Goal: Task Accomplishment & Management: Manage account settings

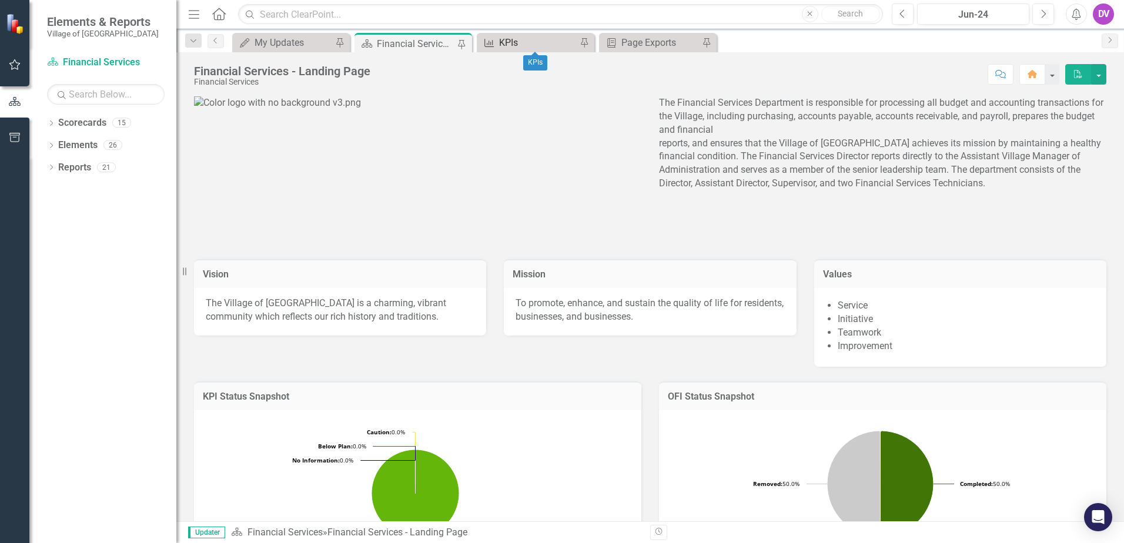
click at [518, 39] on div "KPIs" at bounding box center [538, 42] width 78 height 15
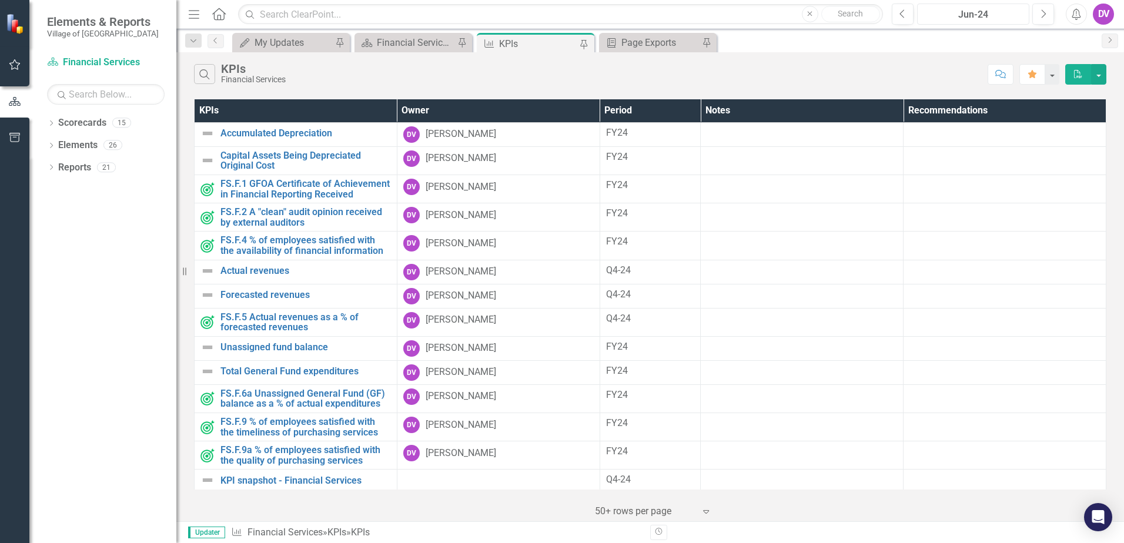
click at [959, 15] on div "Jun-24" at bounding box center [973, 15] width 104 height 14
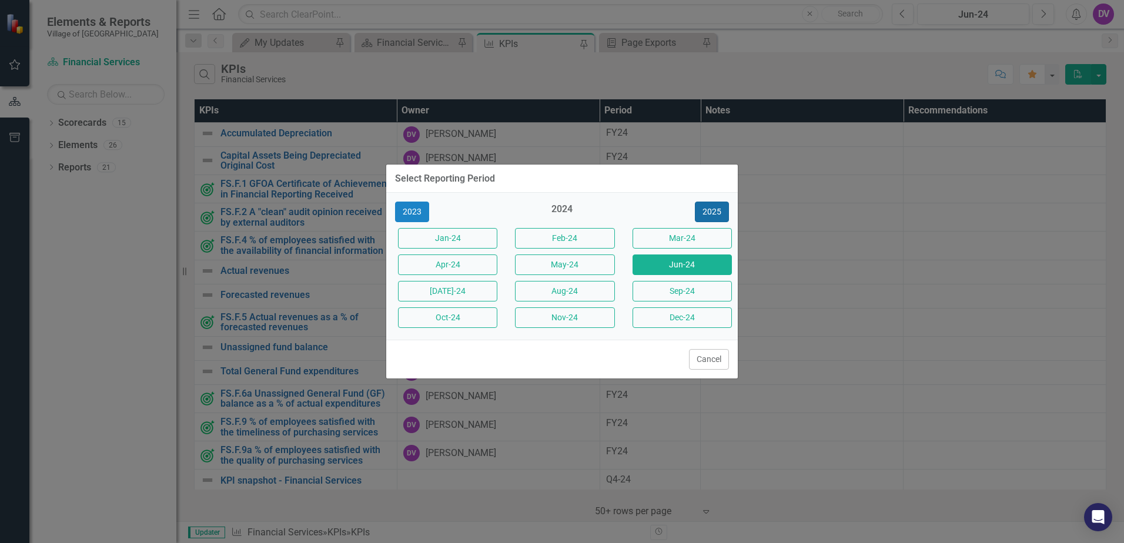
click at [712, 212] on button "2025" at bounding box center [712, 212] width 34 height 21
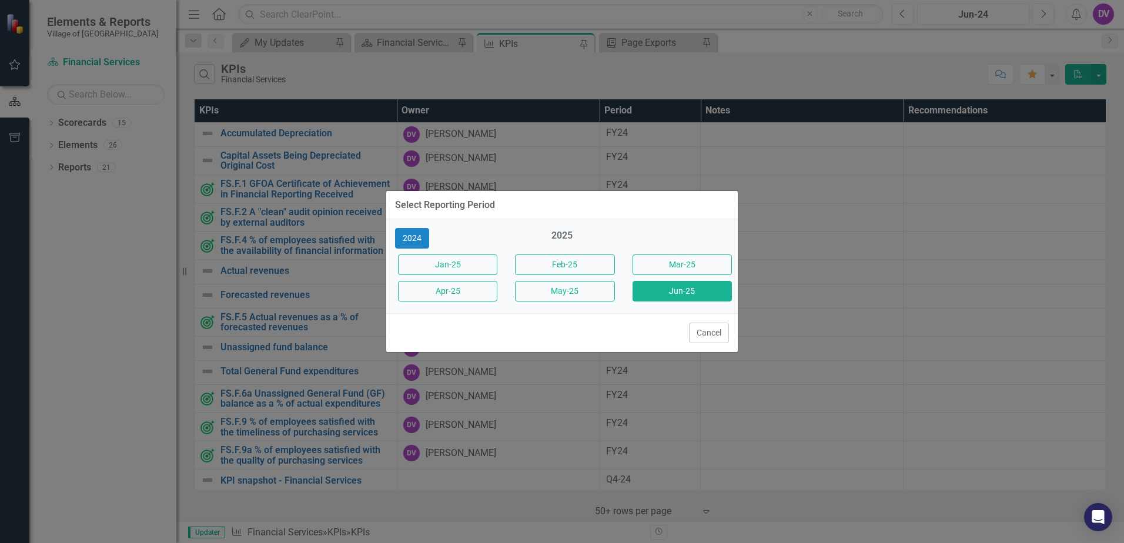
click at [673, 294] on button "Jun-25" at bounding box center [682, 291] width 99 height 21
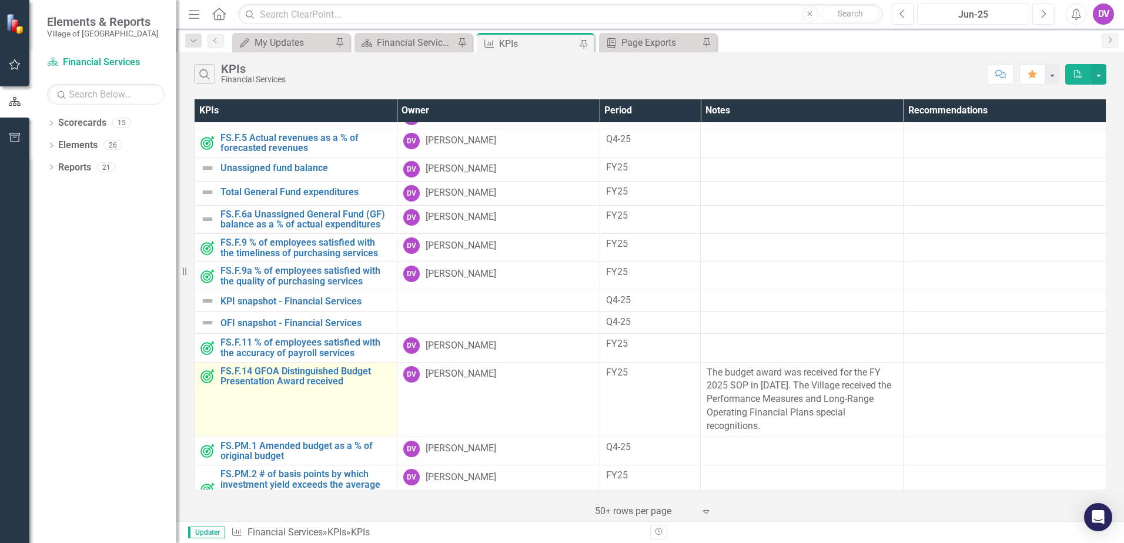
scroll to position [171, 0]
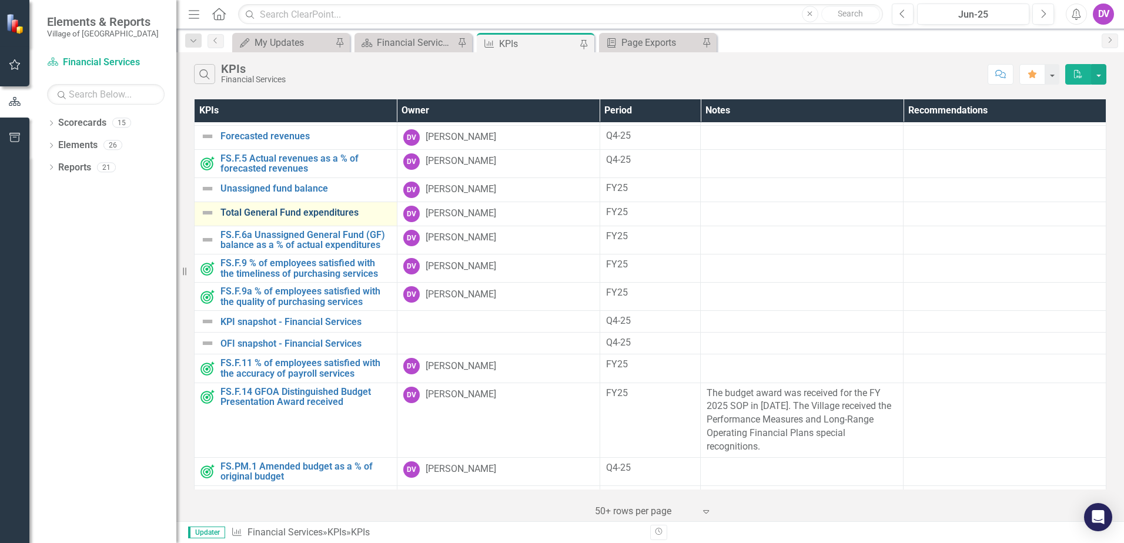
click at [285, 218] on link "Total General Fund expenditures" at bounding box center [306, 213] width 171 height 11
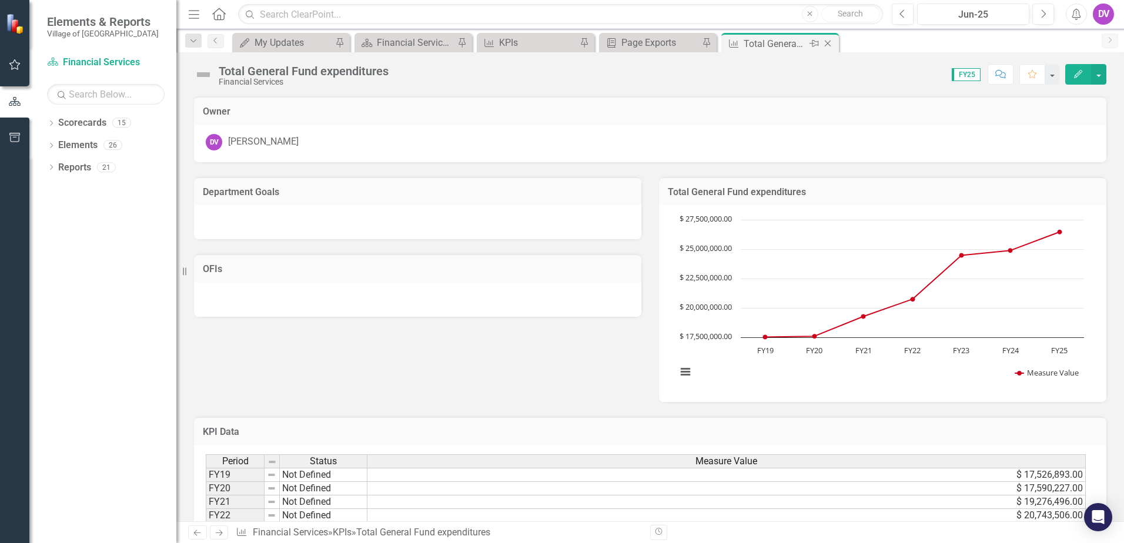
click at [830, 43] on icon "Close" at bounding box center [828, 43] width 12 height 9
click at [706, 43] on icon "Close" at bounding box center [706, 43] width 12 height 9
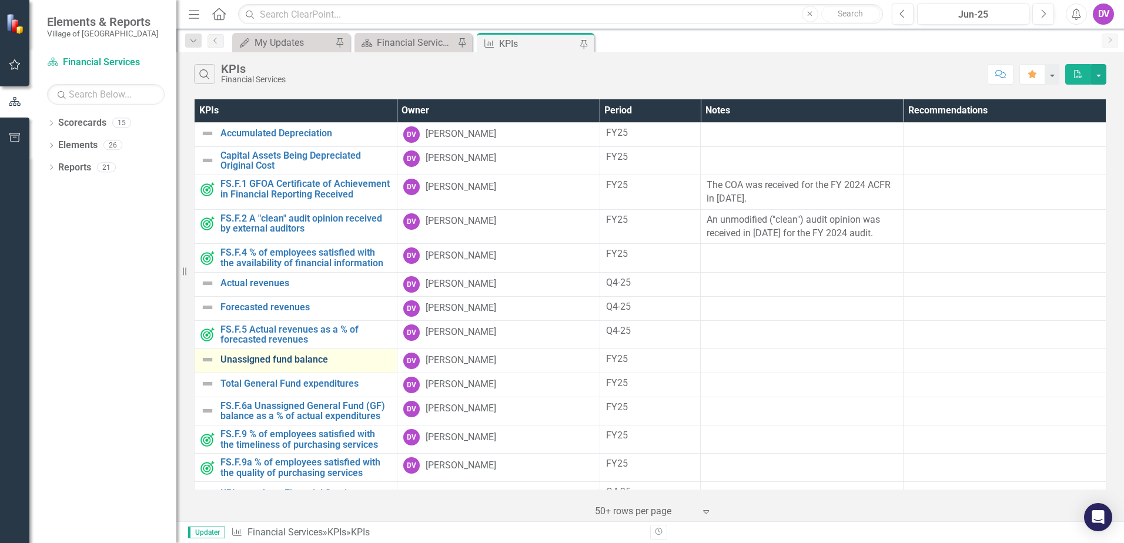
click at [259, 365] on link "Unassigned fund balance" at bounding box center [306, 360] width 171 height 11
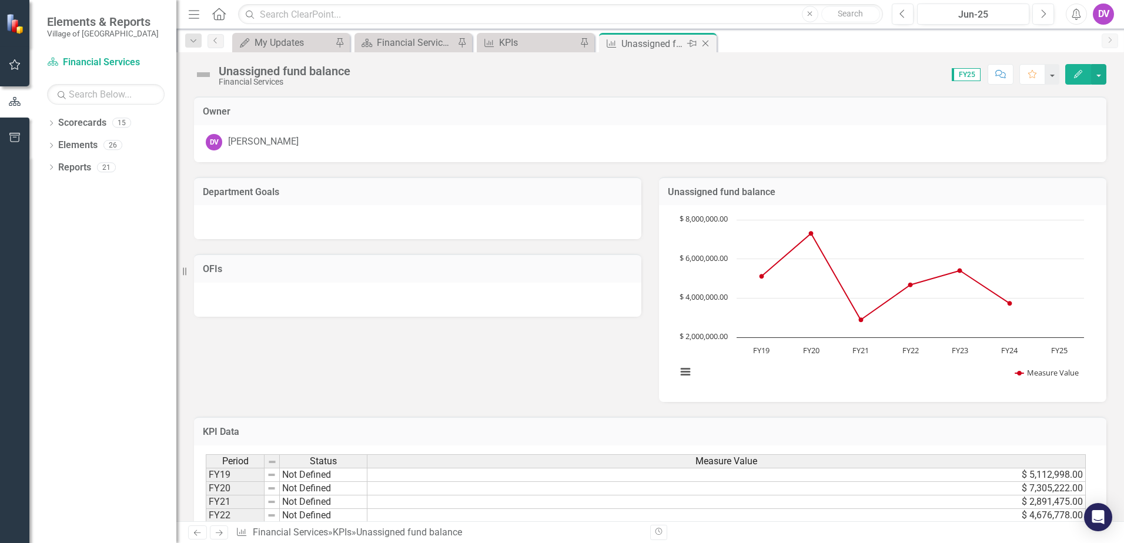
click at [707, 41] on icon "Close" at bounding box center [706, 43] width 12 height 9
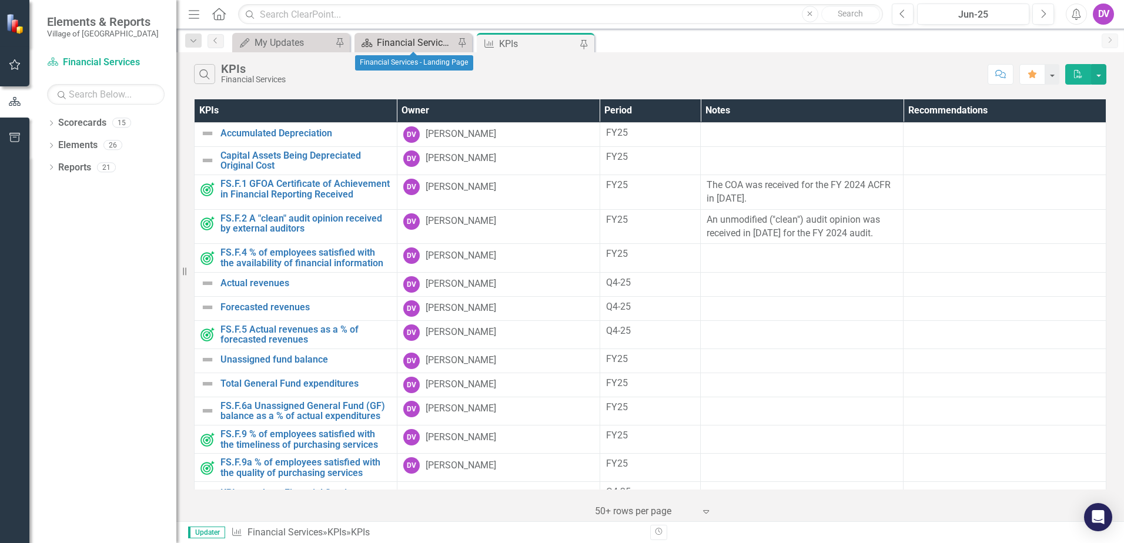
click at [422, 48] on div "Financial Services - Landing Page" at bounding box center [416, 42] width 78 height 15
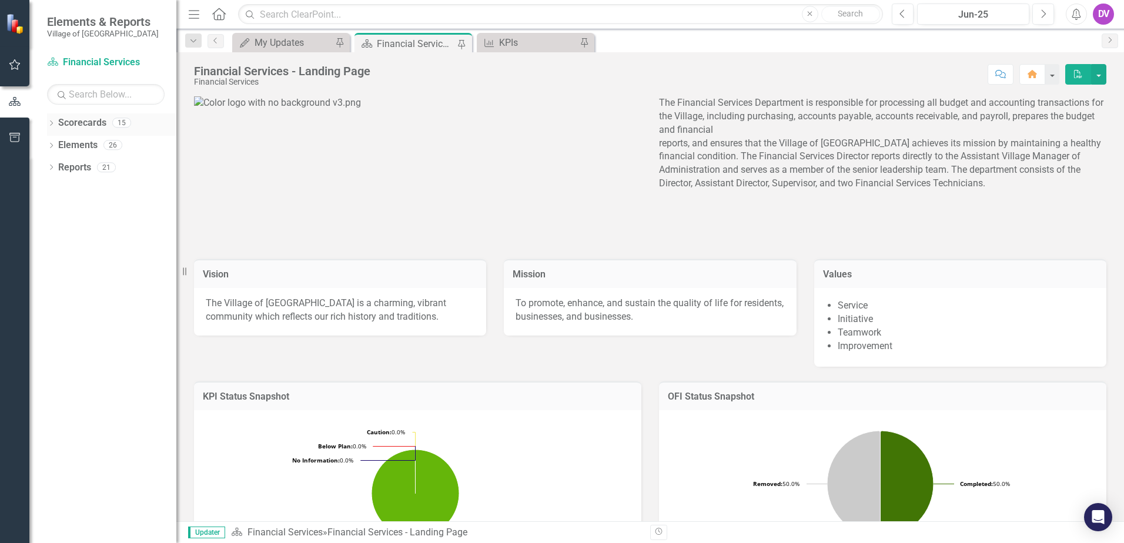
click at [52, 124] on icon "Dropdown" at bounding box center [51, 124] width 8 height 6
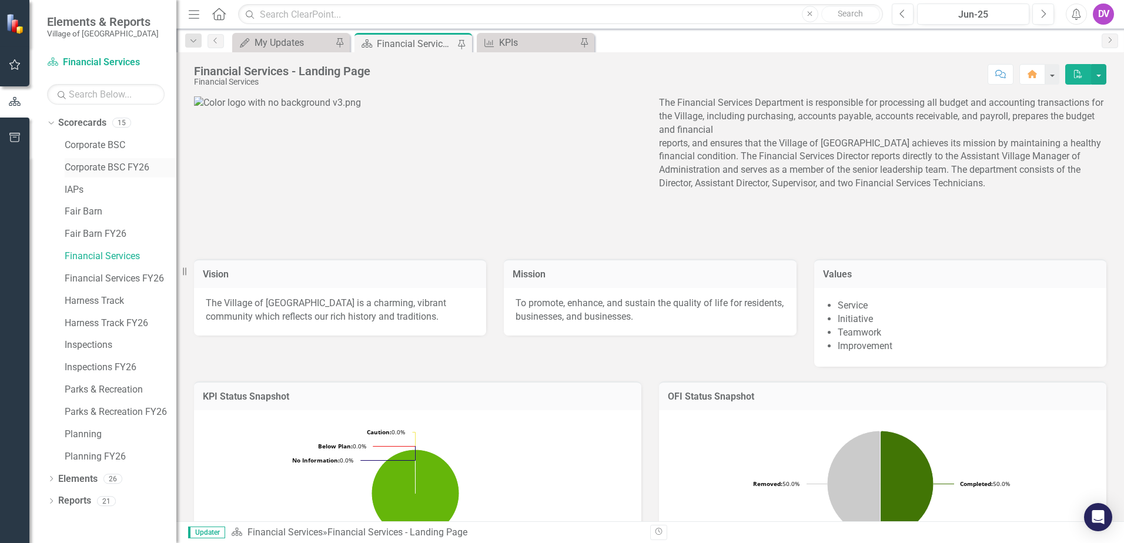
click at [92, 163] on link "Corporate BSC FY26" at bounding box center [121, 168] width 112 height 14
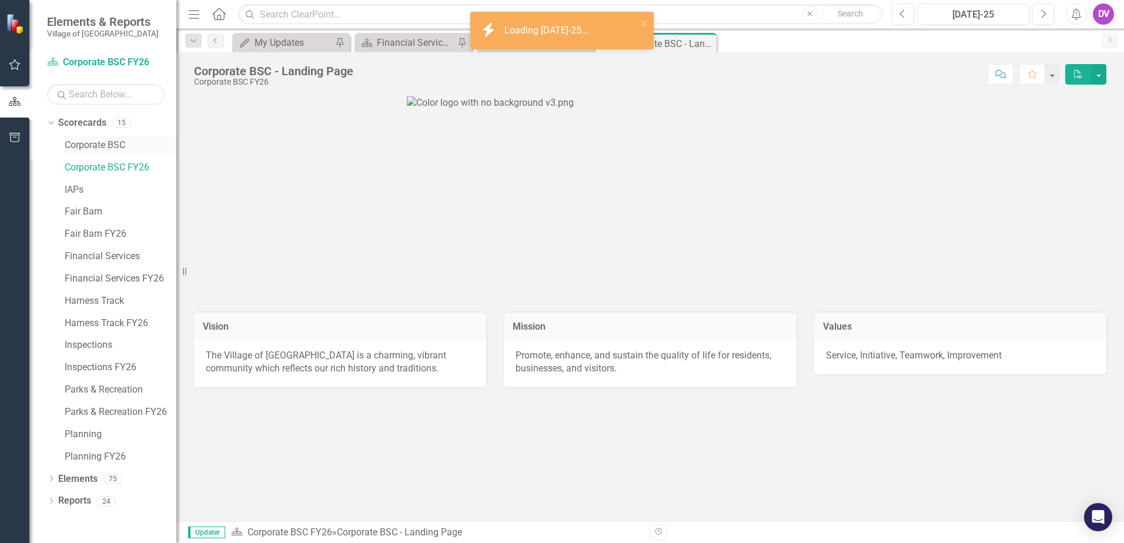
click at [93, 146] on link "Corporate BSC" at bounding box center [121, 146] width 112 height 14
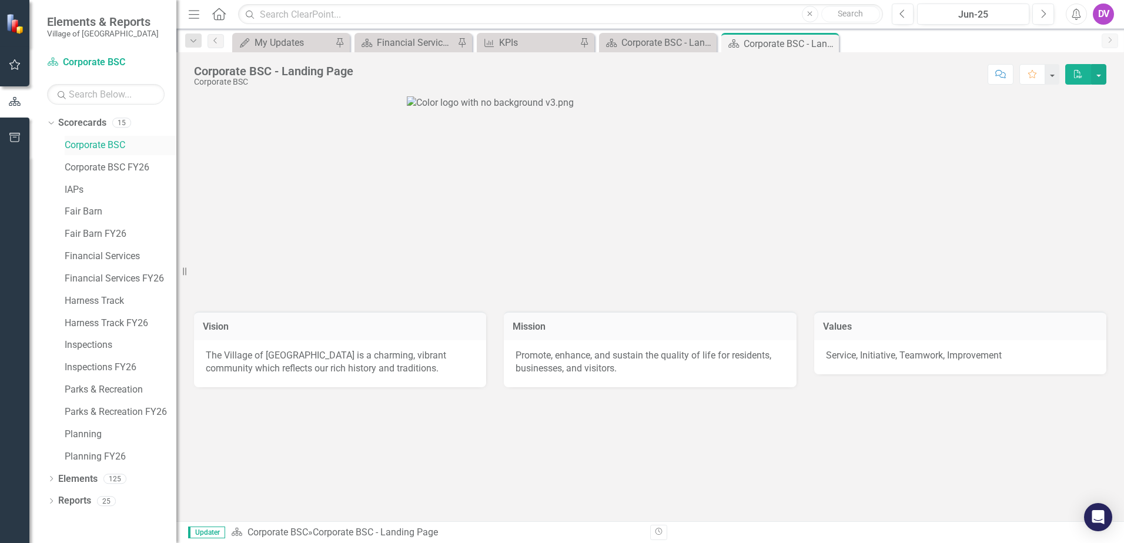
click at [94, 145] on link "Corporate BSC" at bounding box center [121, 146] width 112 height 14
click at [80, 256] on link "Financial Services" at bounding box center [121, 257] width 112 height 14
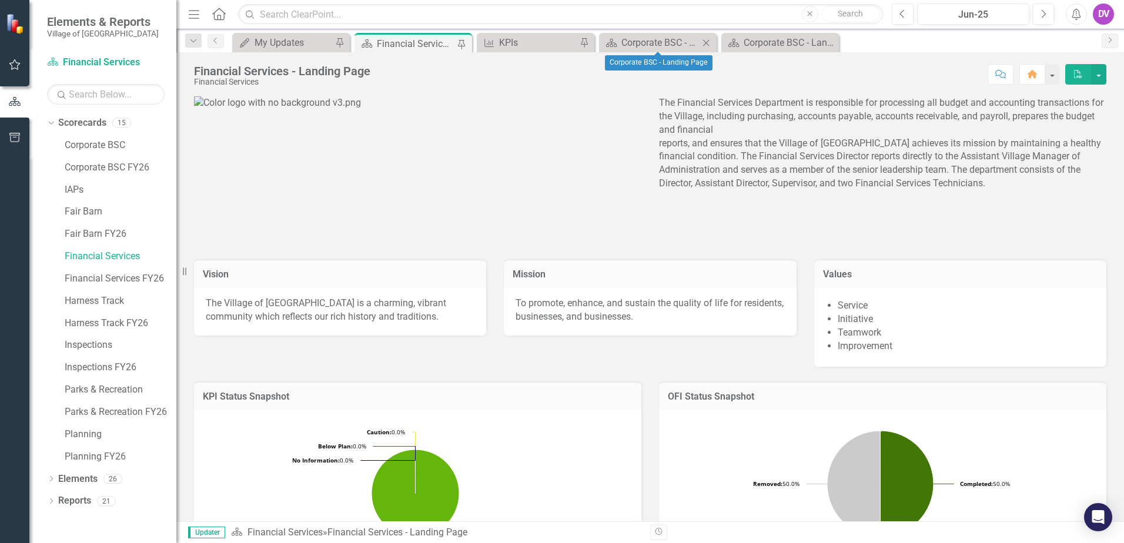
click at [707, 43] on icon "Close" at bounding box center [706, 42] width 12 height 9
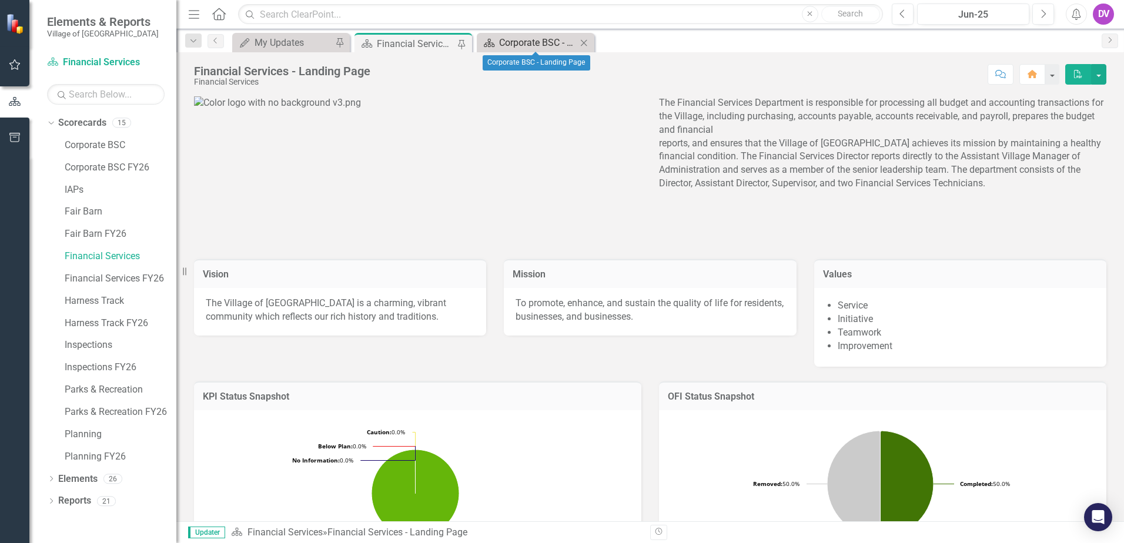
click at [526, 44] on div "Corporate BSC - Landing Page" at bounding box center [538, 42] width 78 height 15
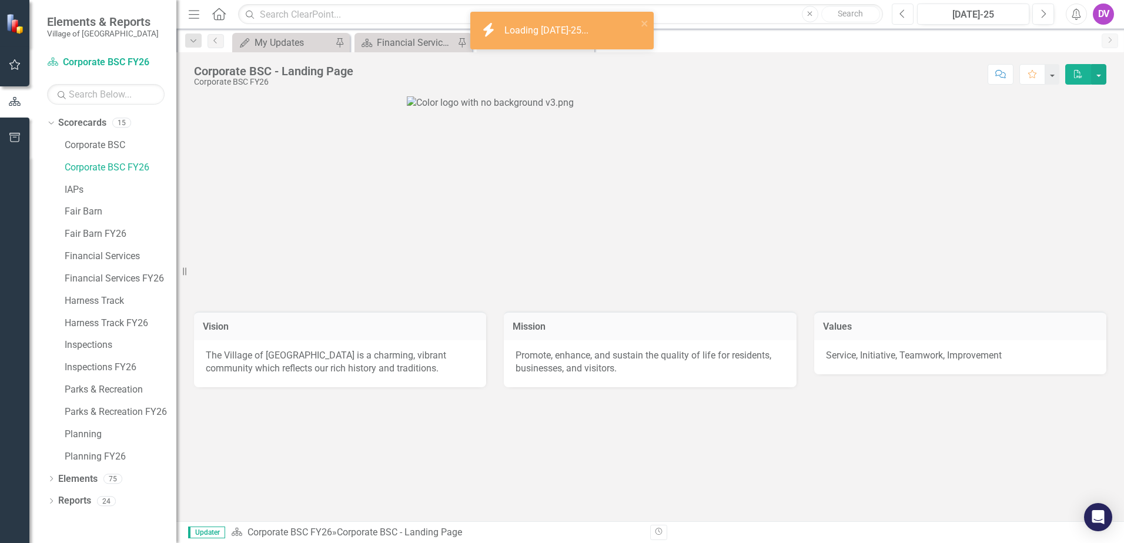
click at [896, 13] on button "Previous" at bounding box center [903, 14] width 22 height 21
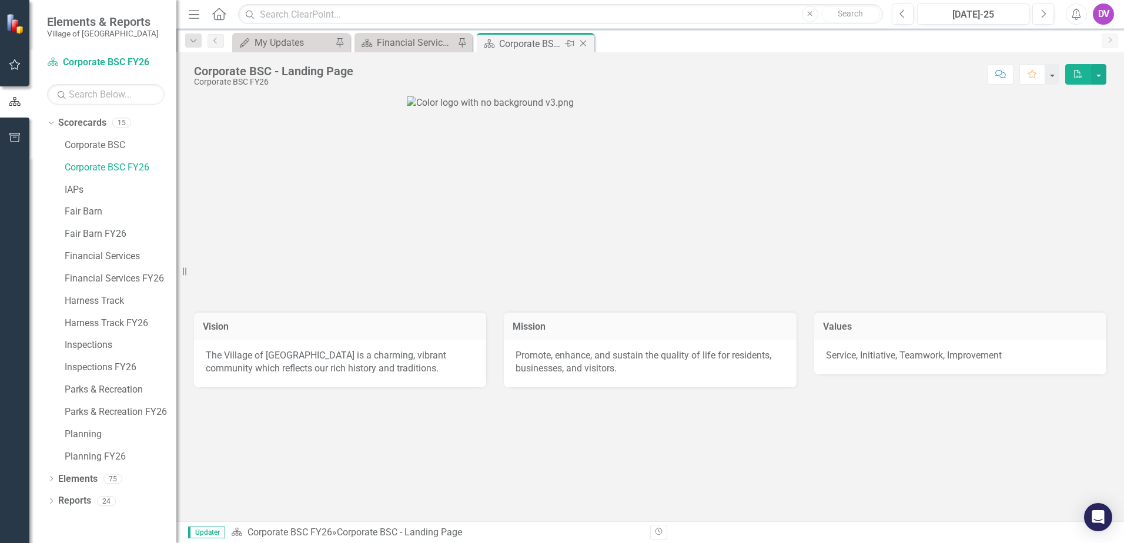
click at [582, 43] on icon "Close" at bounding box center [583, 43] width 12 height 9
click at [582, 43] on div "My Updates My Updates Pin Scorecard Financial Services - Landing Page Pin Score…" at bounding box center [663, 42] width 866 height 19
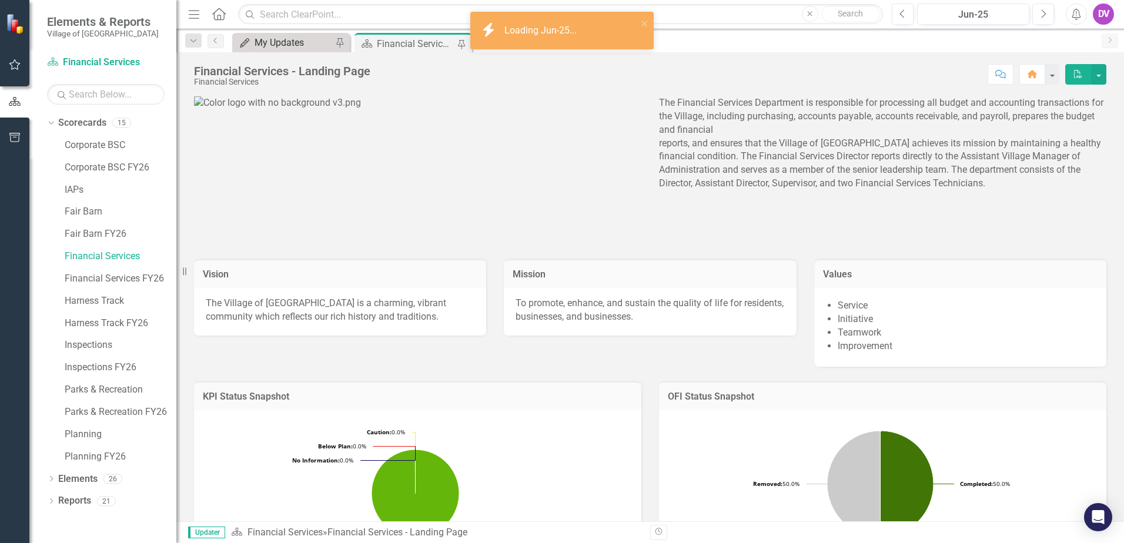
click at [290, 41] on div "My Updates" at bounding box center [294, 42] width 78 height 15
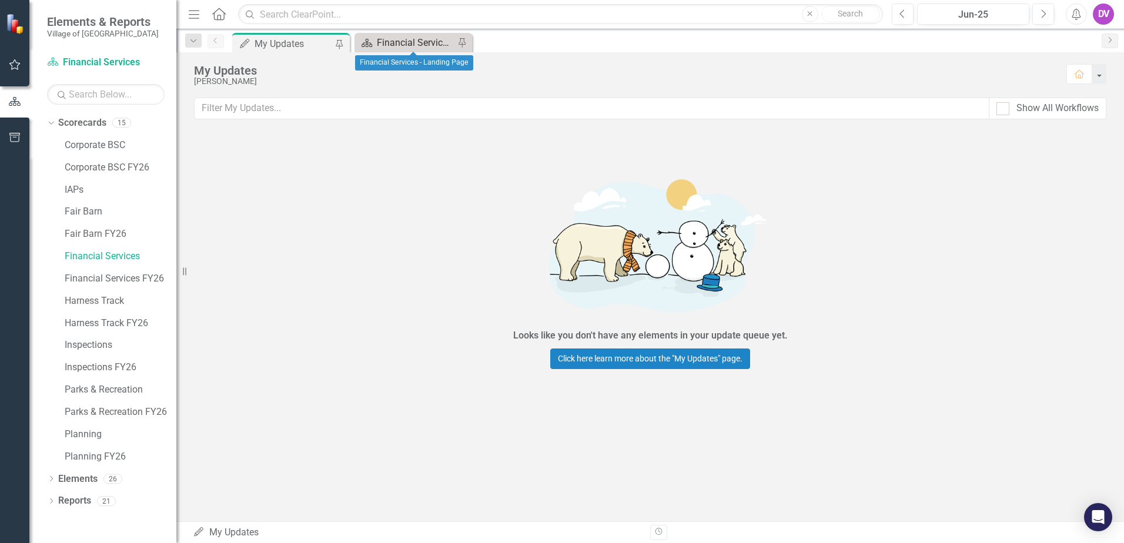
click at [395, 44] on div "Financial Services - Landing Page" at bounding box center [416, 42] width 78 height 15
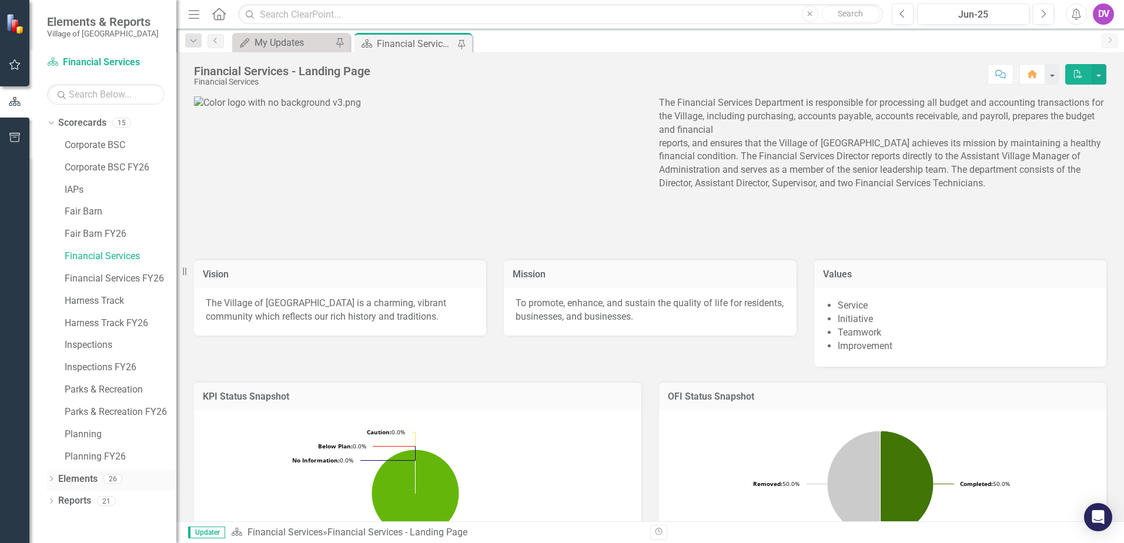
click at [52, 480] on icon at bounding box center [51, 478] width 3 height 5
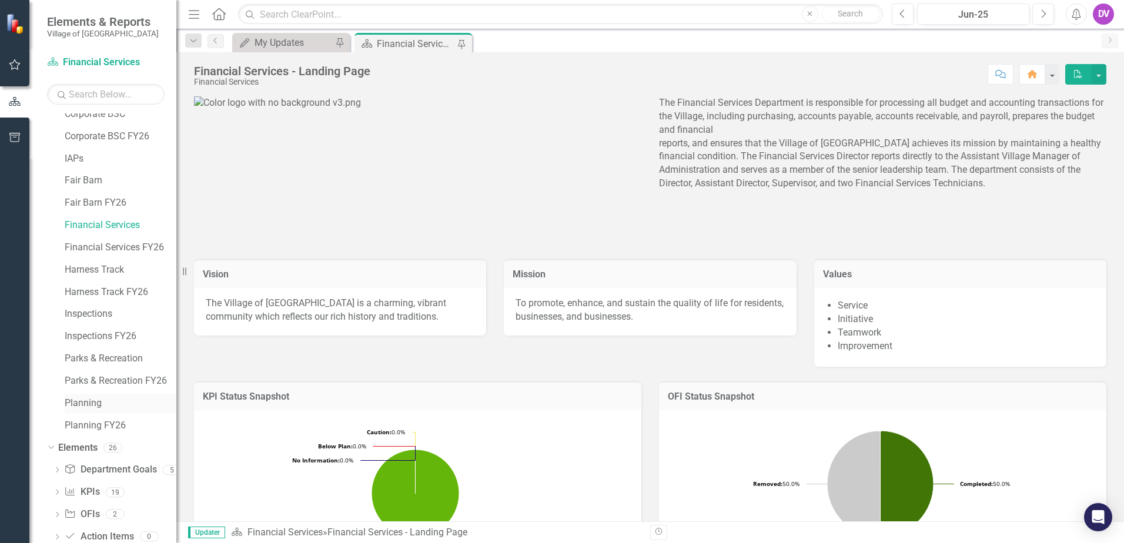
scroll to position [60, 0]
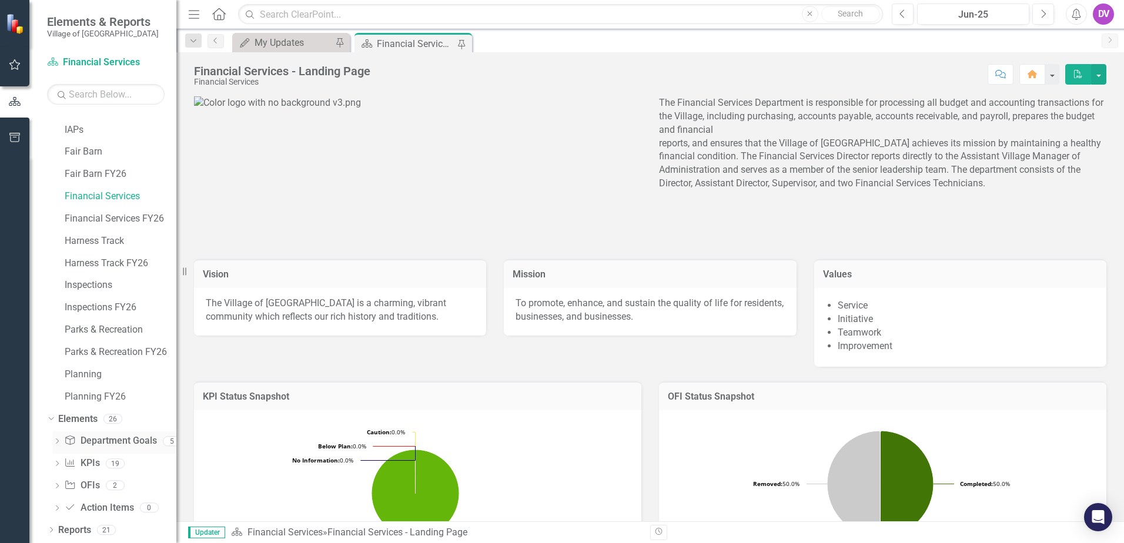
click at [58, 442] on icon at bounding box center [57, 441] width 3 height 5
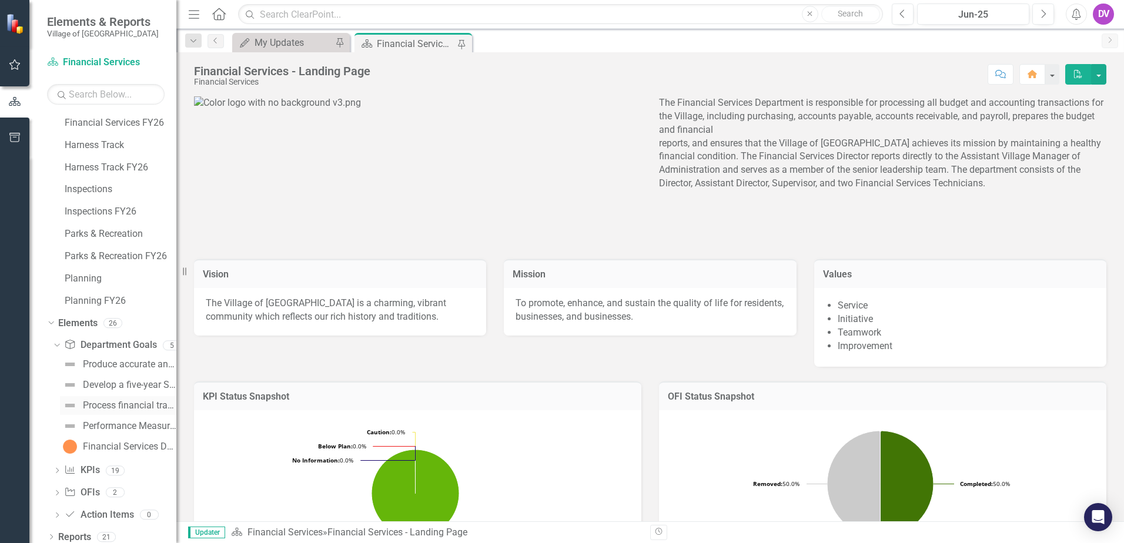
scroll to position [163, 0]
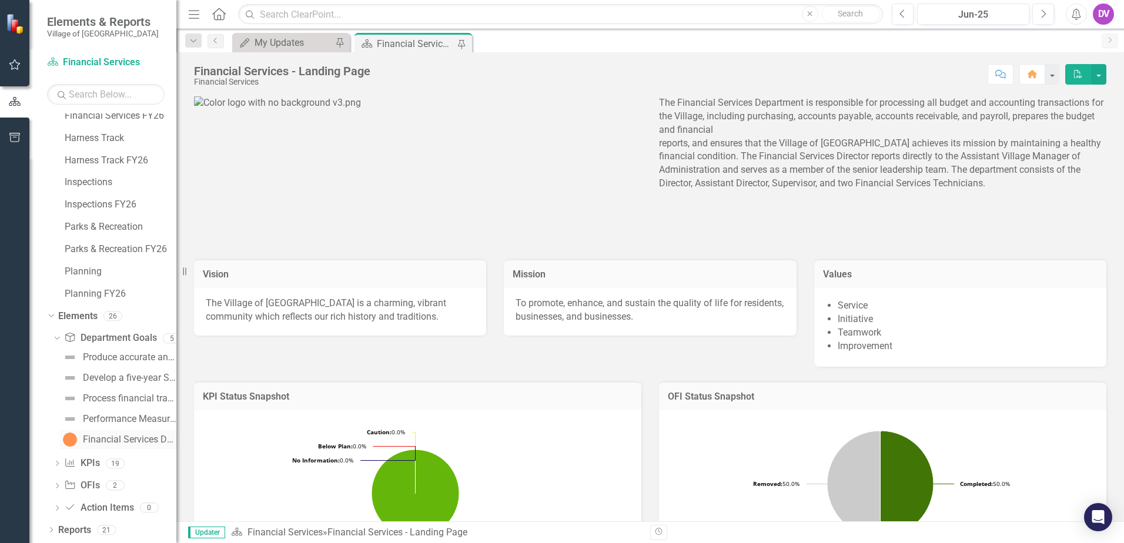
click at [109, 440] on div "Financial Services Department Score" at bounding box center [129, 440] width 93 height 11
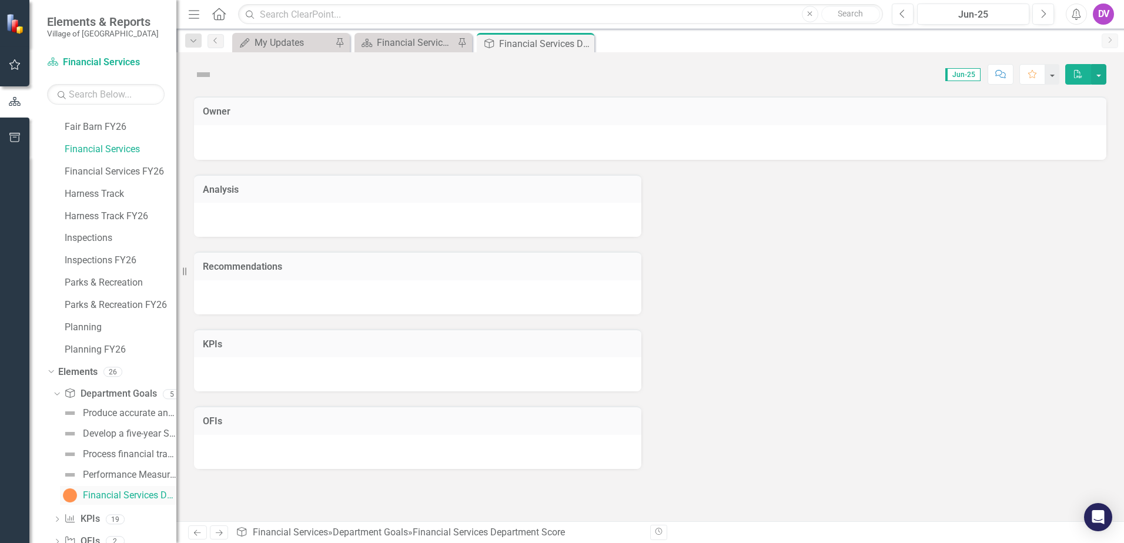
scroll to position [69, 0]
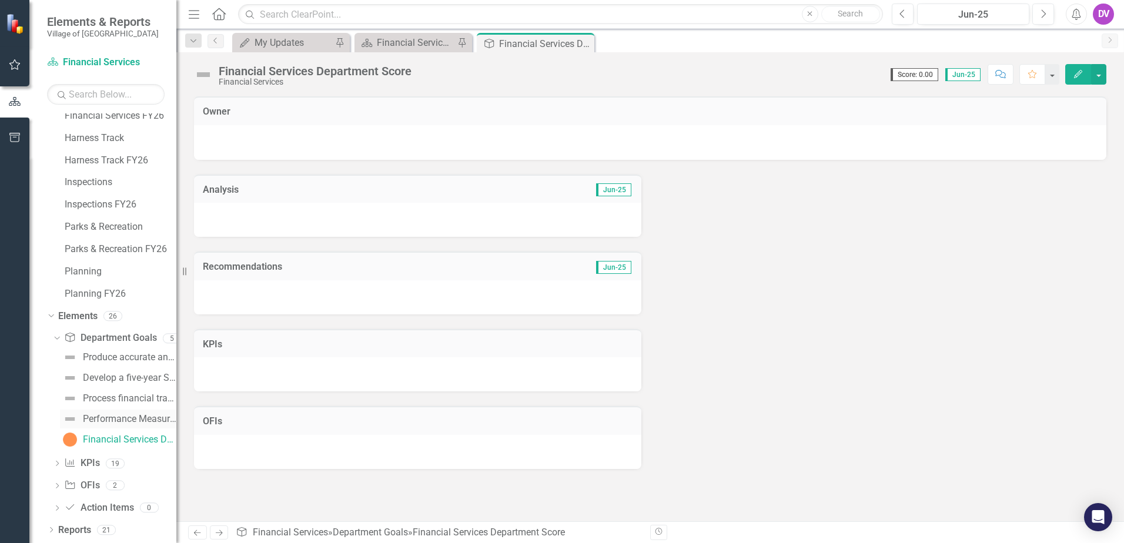
click at [103, 416] on div "Performance Measures" at bounding box center [129, 419] width 93 height 11
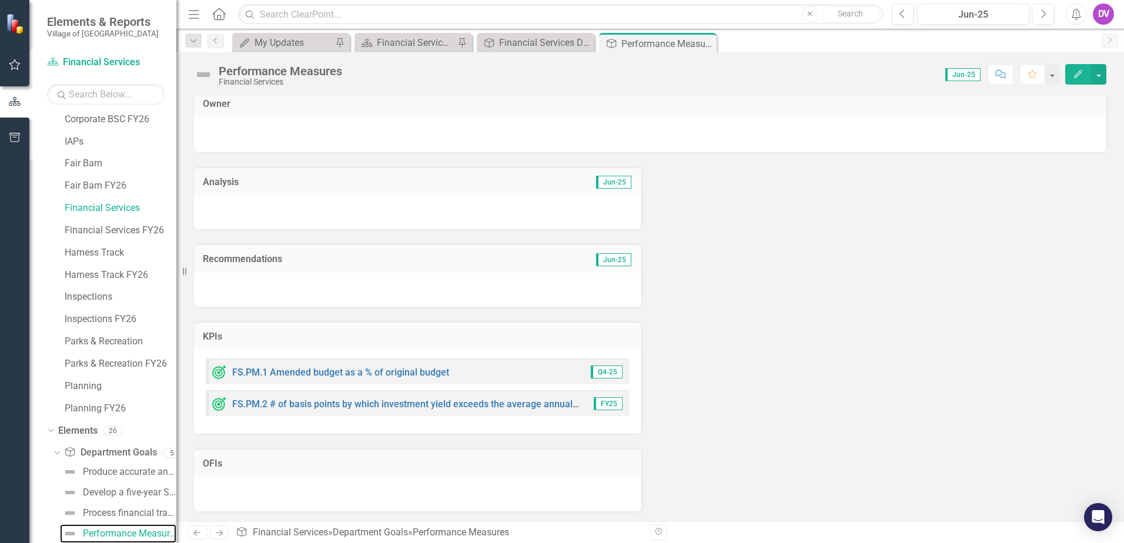
scroll to position [9, 0]
click at [112, 513] on div "Process financial transactions efficiently and effectively" at bounding box center [129, 513] width 93 height 11
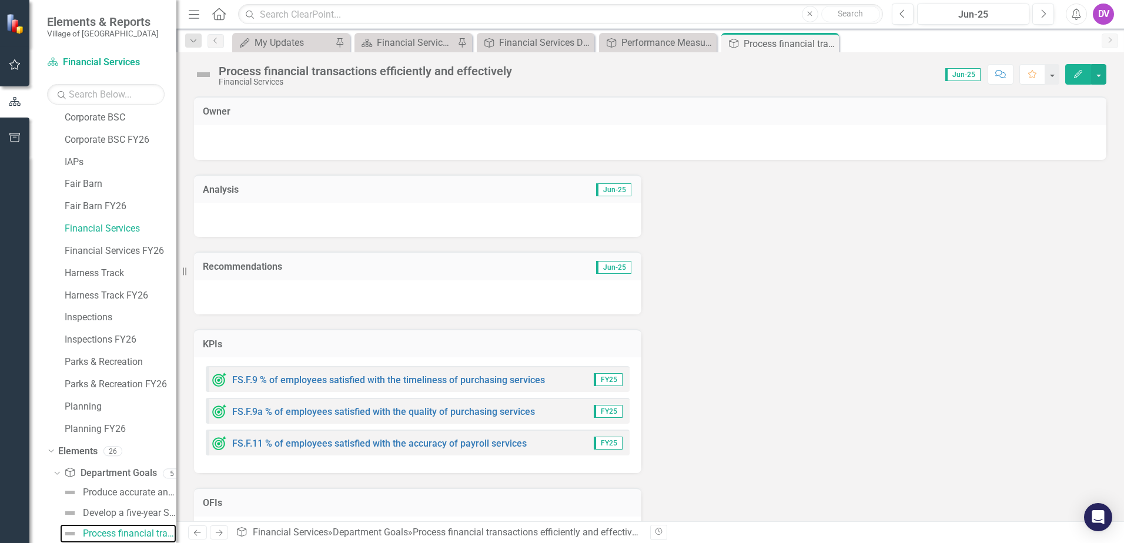
scroll to position [41, 0]
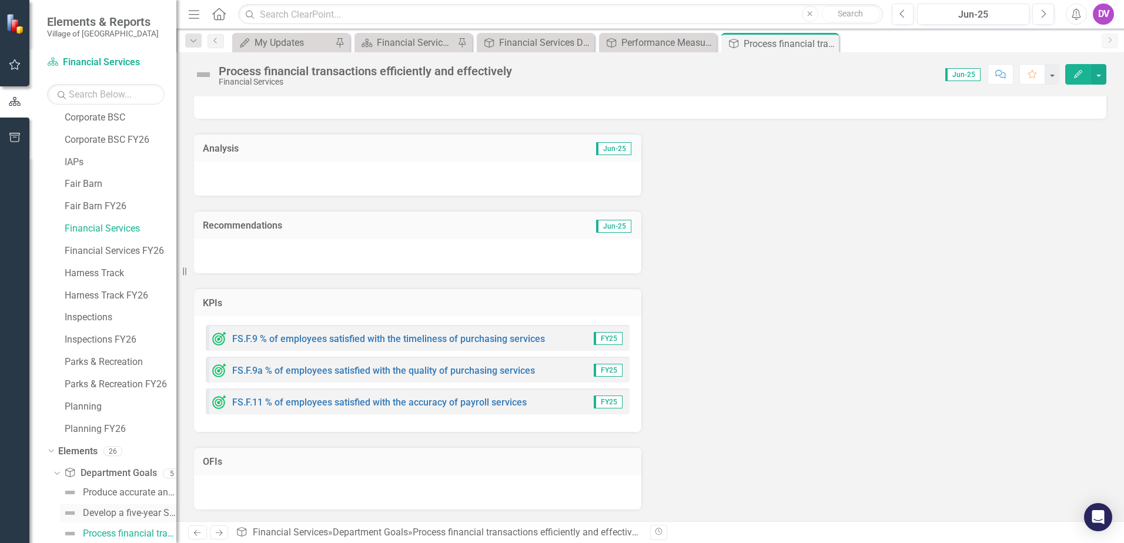
click at [94, 506] on link "Develop a five-year Strategic Operating Plan and annual budget in accordance wi…" at bounding box center [118, 513] width 116 height 19
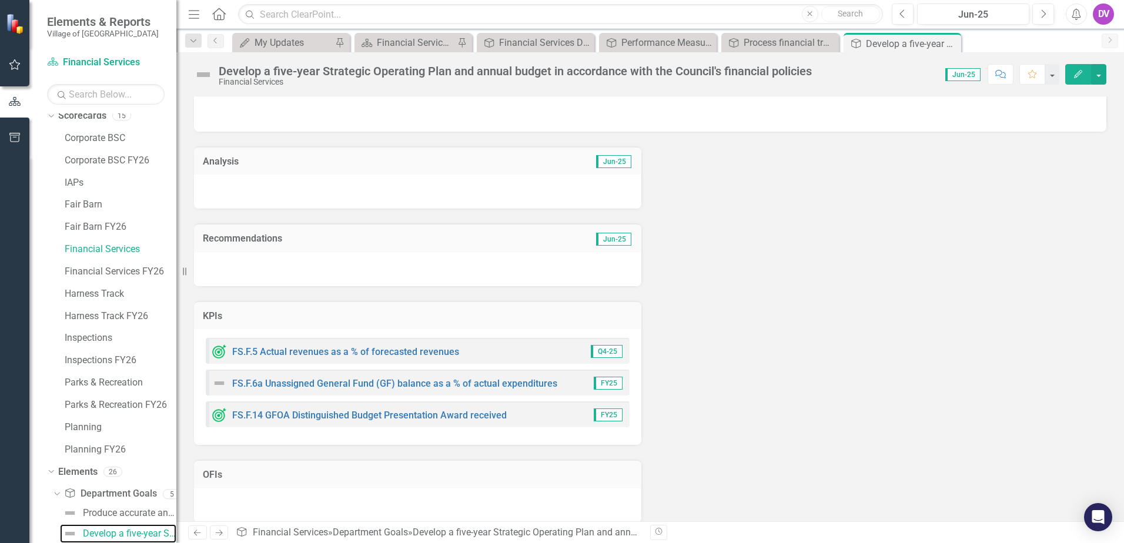
scroll to position [41, 0]
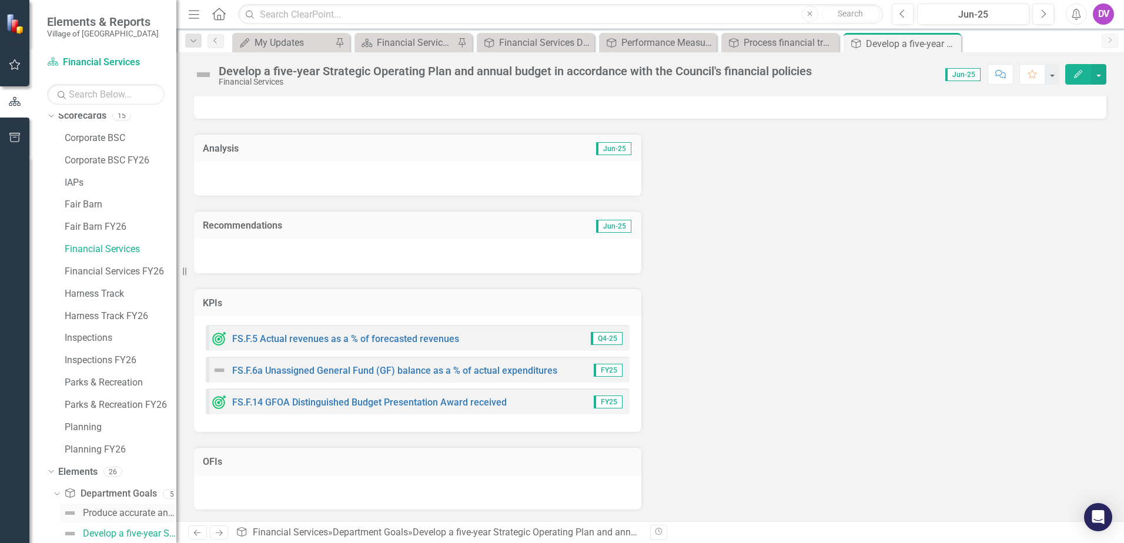
click at [102, 515] on div "Produce accurate and timely financial reports" at bounding box center [129, 513] width 93 height 11
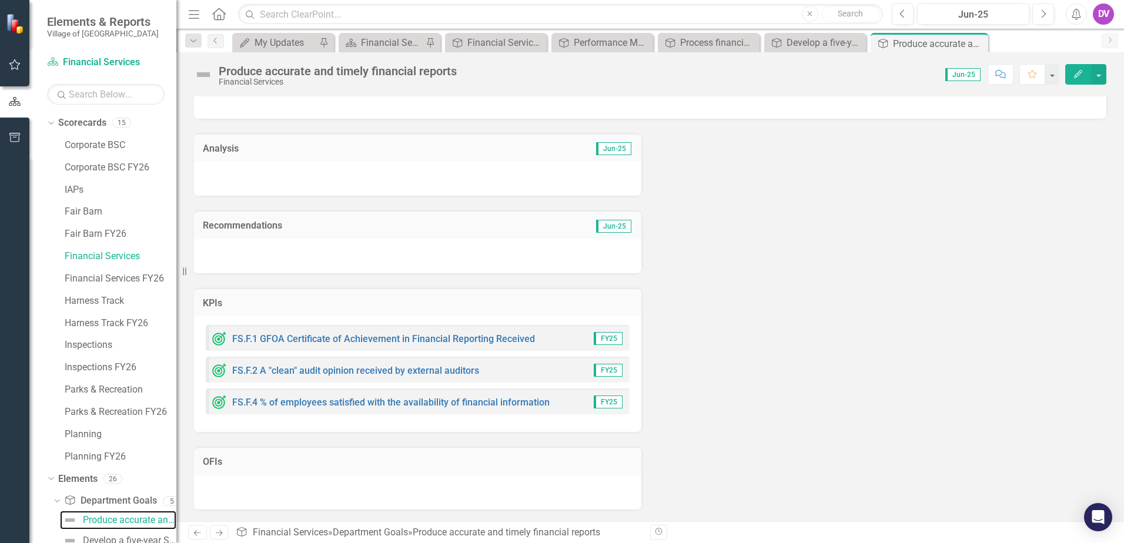
scroll to position [163, 0]
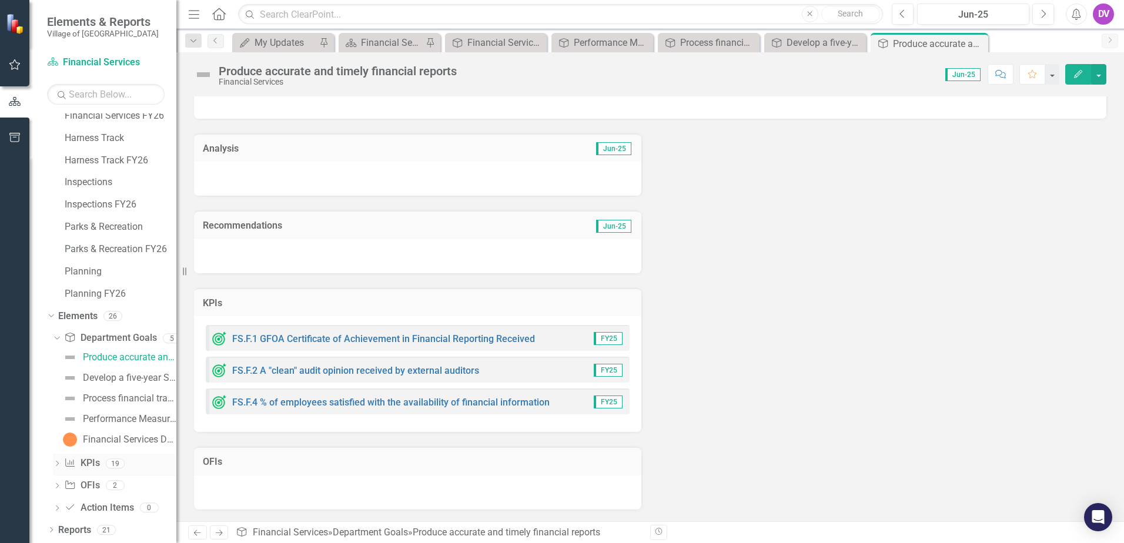
click at [55, 463] on icon "Dropdown" at bounding box center [57, 465] width 8 height 6
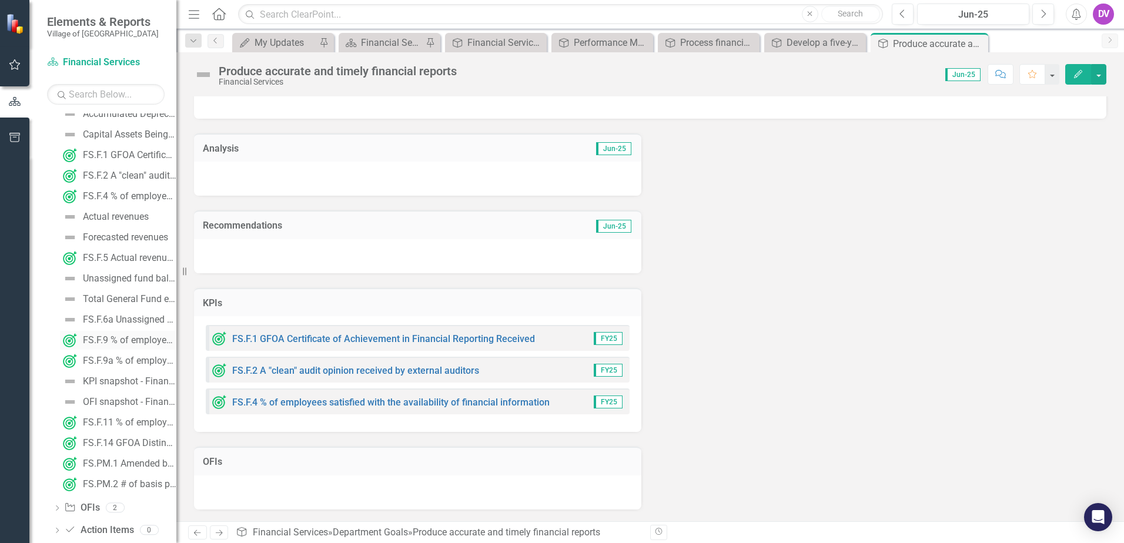
scroll to position [451, 0]
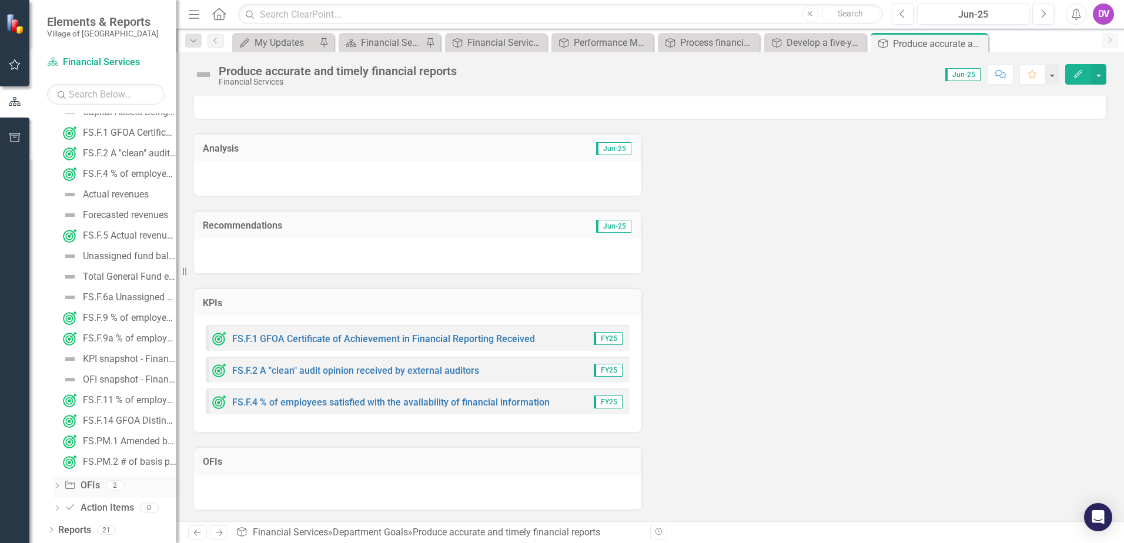
click at [55, 487] on icon "Dropdown" at bounding box center [57, 487] width 8 height 6
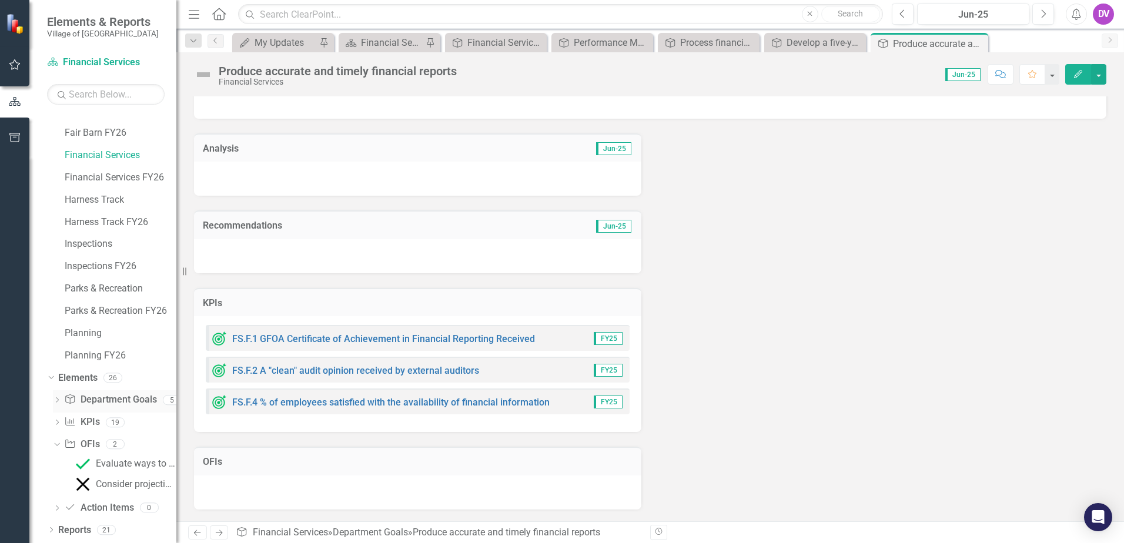
scroll to position [0, 0]
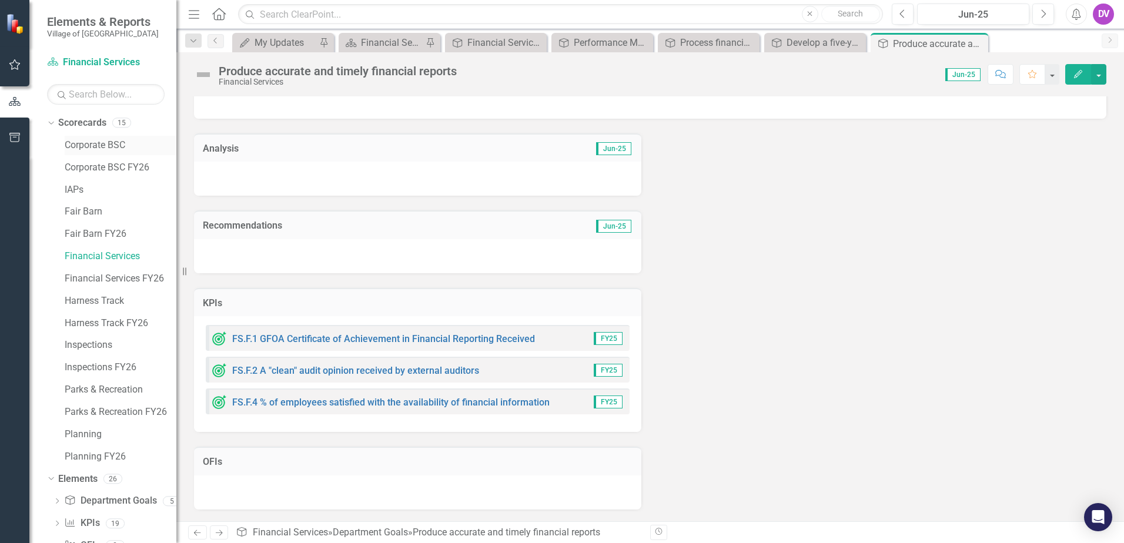
click at [98, 144] on link "Corporate BSC" at bounding box center [121, 146] width 112 height 14
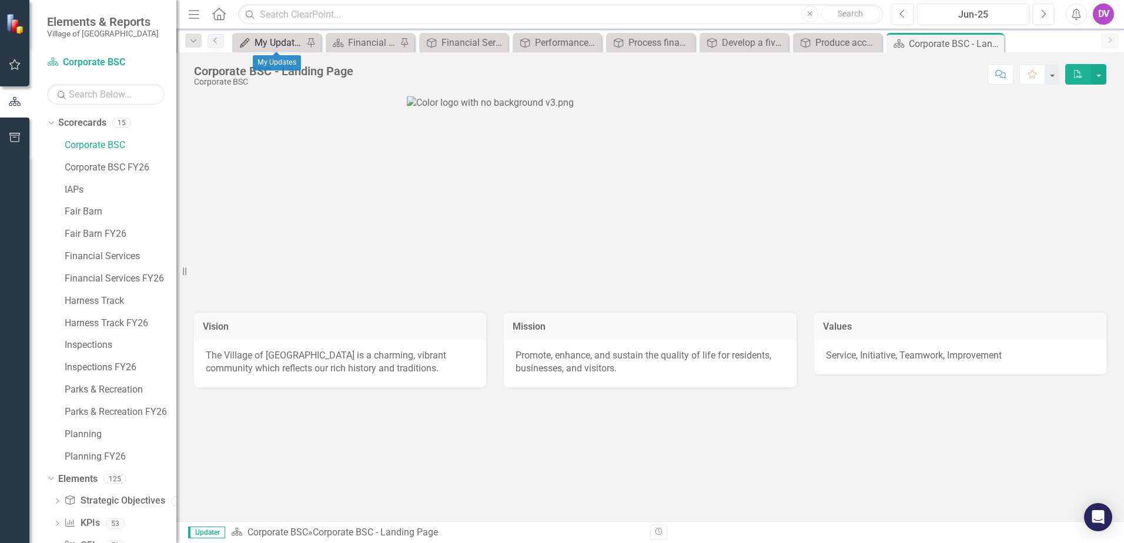
click at [272, 44] on div "My Updates" at bounding box center [279, 42] width 49 height 15
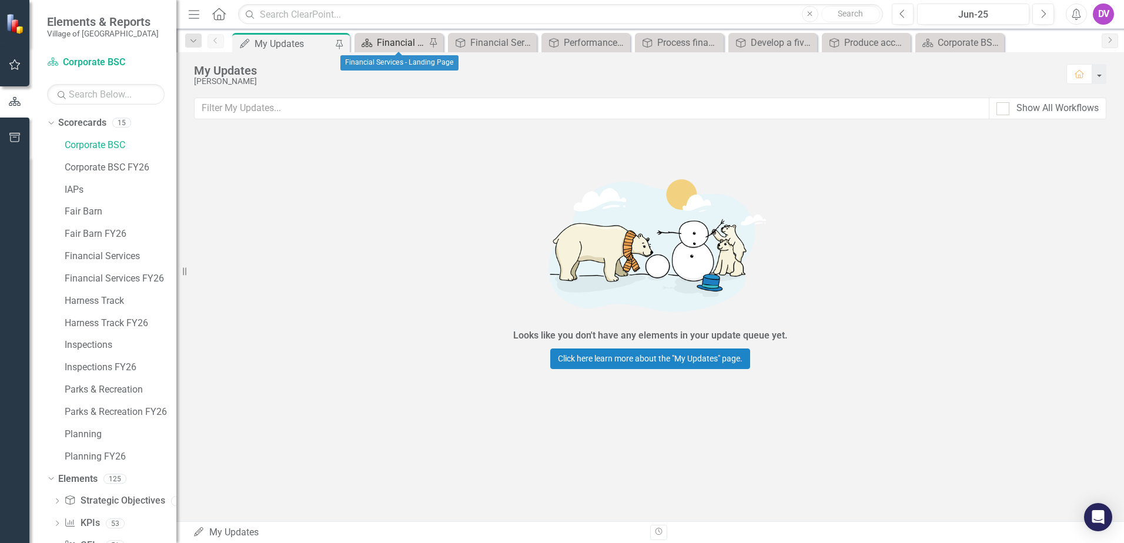
click at [416, 48] on div "Financial Services - Landing Page" at bounding box center [401, 42] width 49 height 15
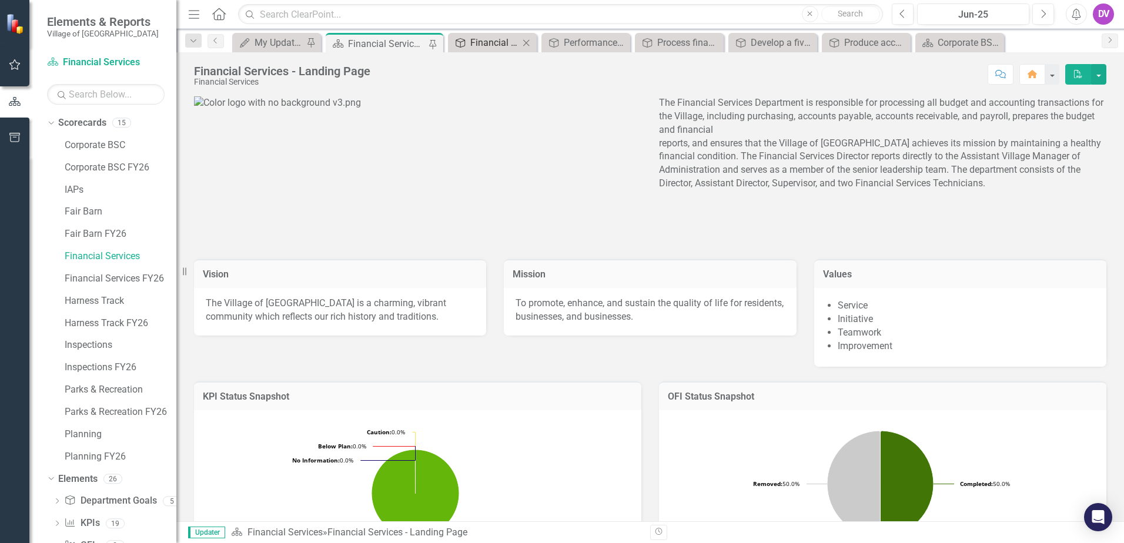
click at [516, 46] on div "Financial Services Department Score" at bounding box center [494, 42] width 49 height 15
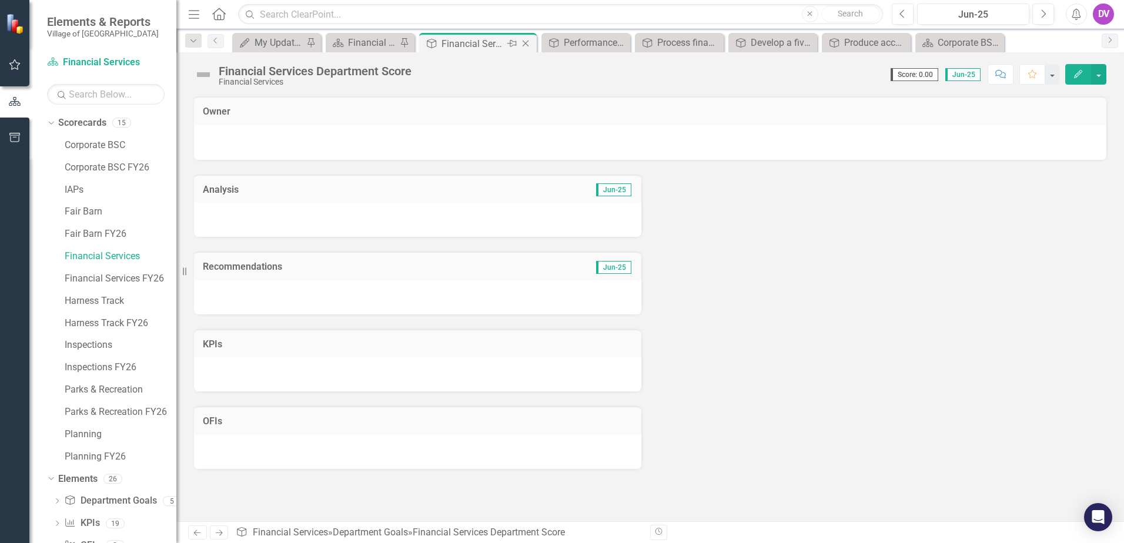
click at [530, 44] on icon "Close" at bounding box center [526, 43] width 12 height 9
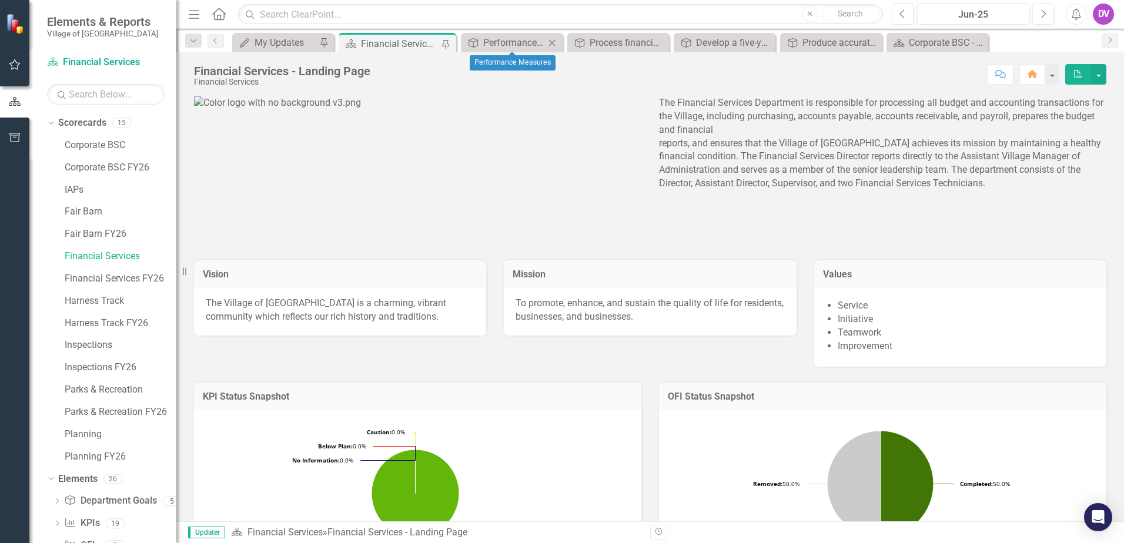
click at [555, 41] on icon "Close" at bounding box center [552, 42] width 12 height 9
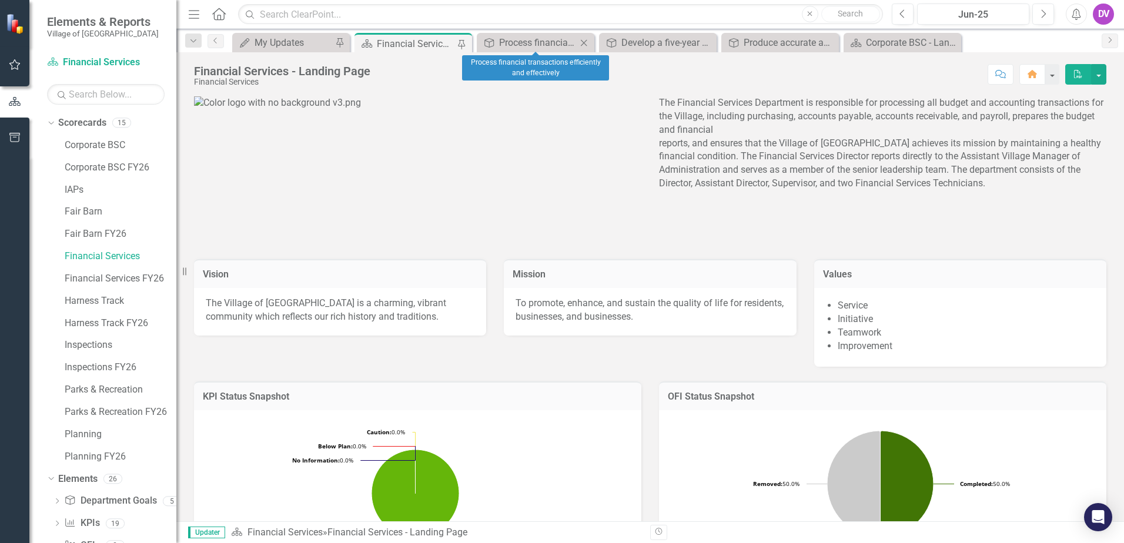
click at [584, 43] on icon at bounding box center [584, 42] width 6 height 6
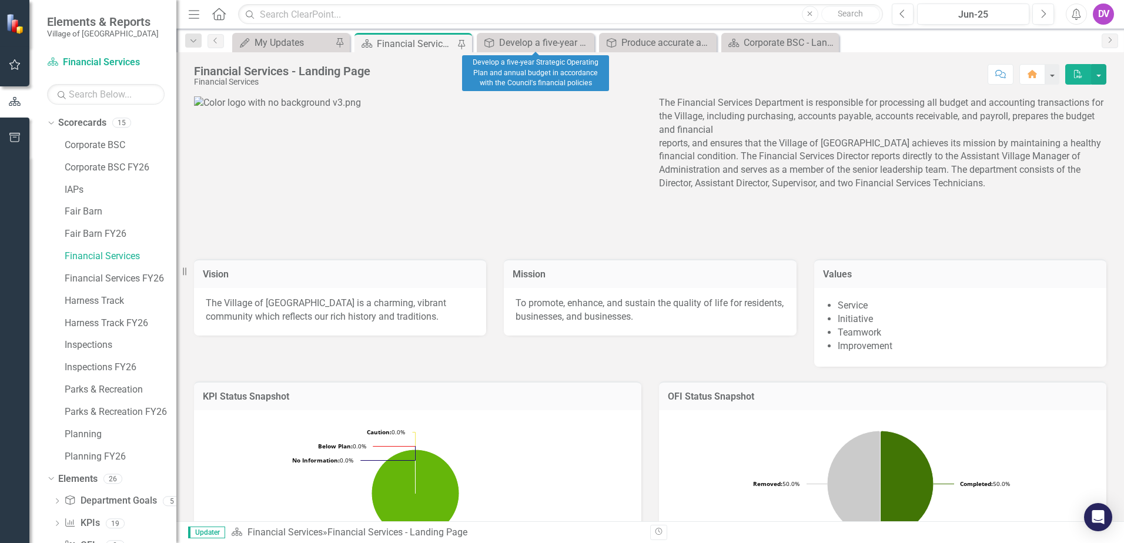
click at [0, 0] on icon at bounding box center [0, 0] width 0 height 0
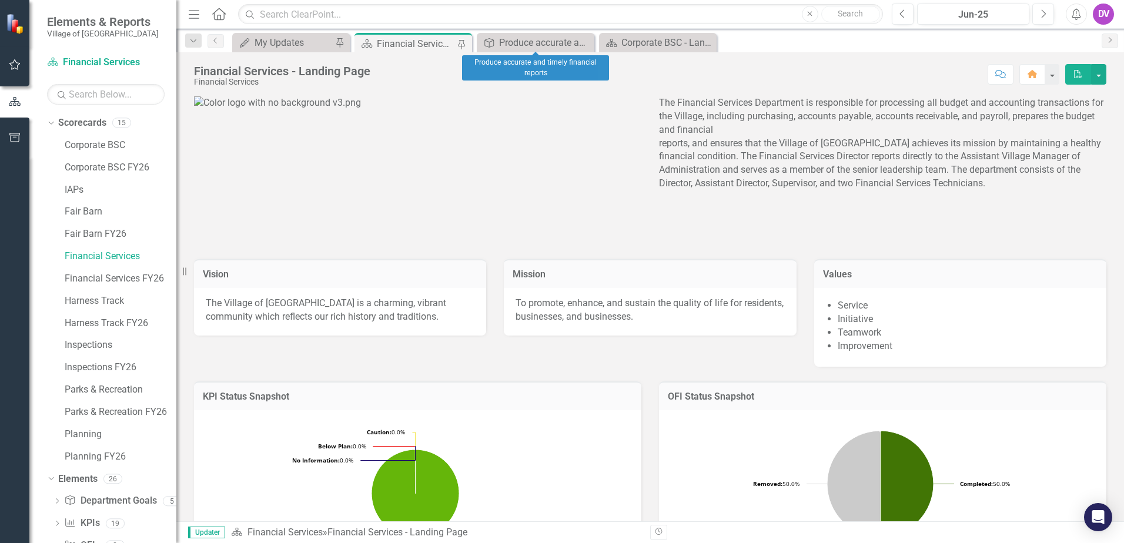
click at [0, 0] on icon at bounding box center [0, 0] width 0 height 0
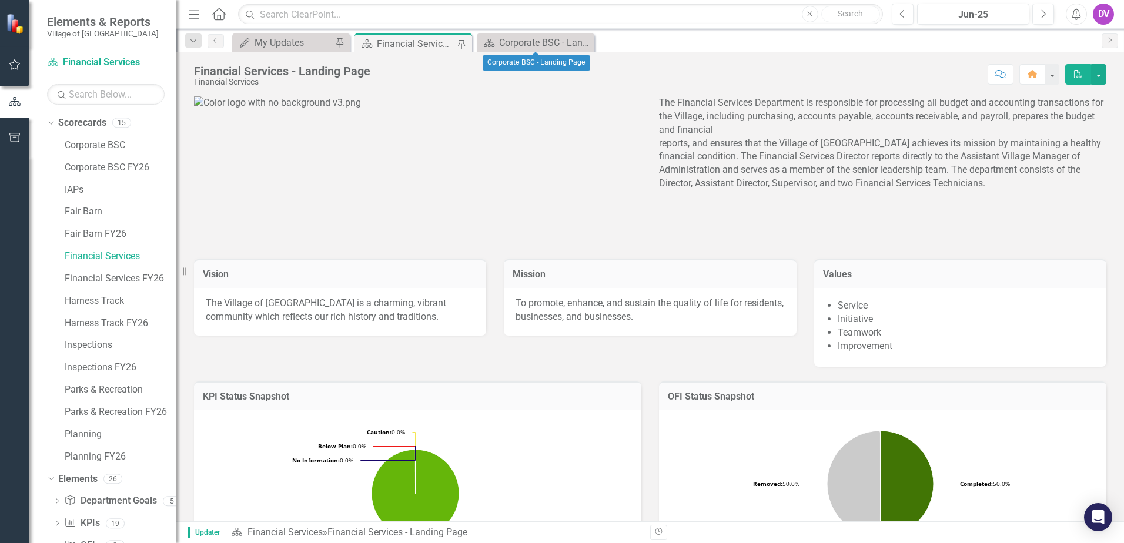
click at [0, 0] on icon at bounding box center [0, 0] width 0 height 0
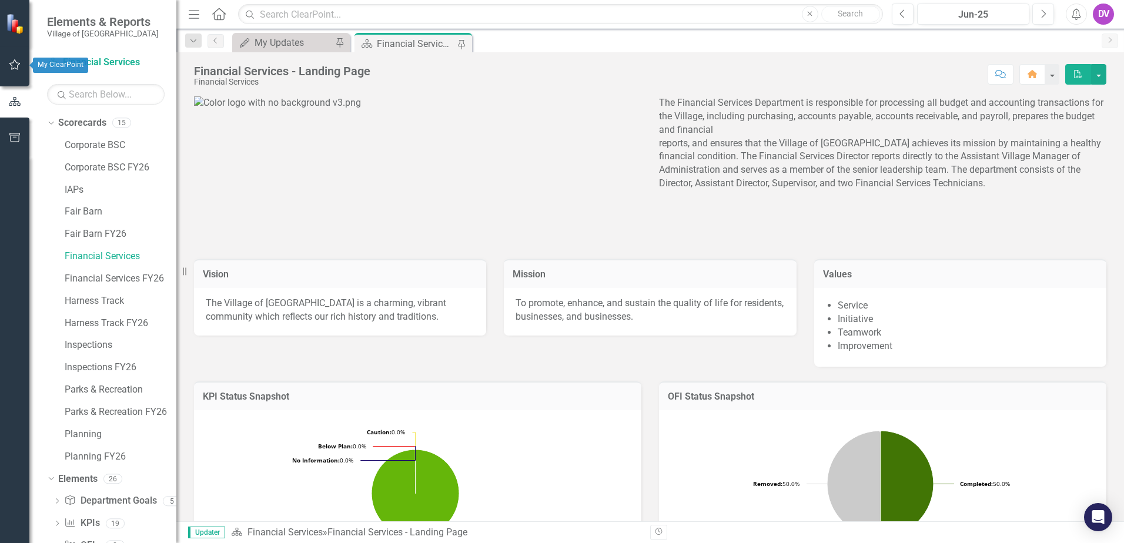
click at [14, 64] on icon "button" at bounding box center [15, 64] width 12 height 9
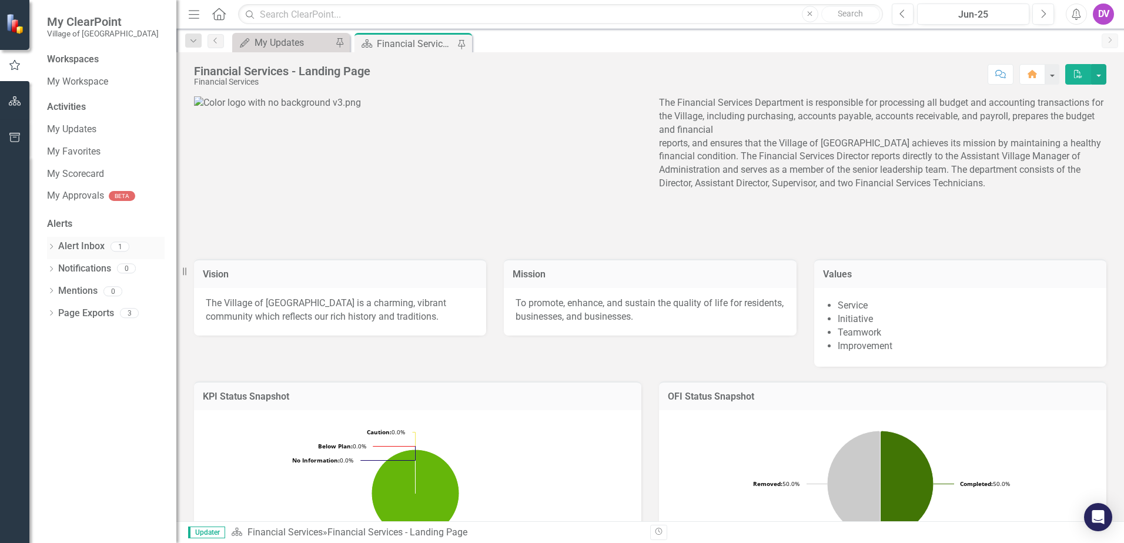
click at [51, 245] on icon "Dropdown" at bounding box center [51, 248] width 8 height 6
click at [116, 265] on div "Notification June Updates for Department KPI's & OFI's Reminder" at bounding box center [109, 267] width 112 height 22
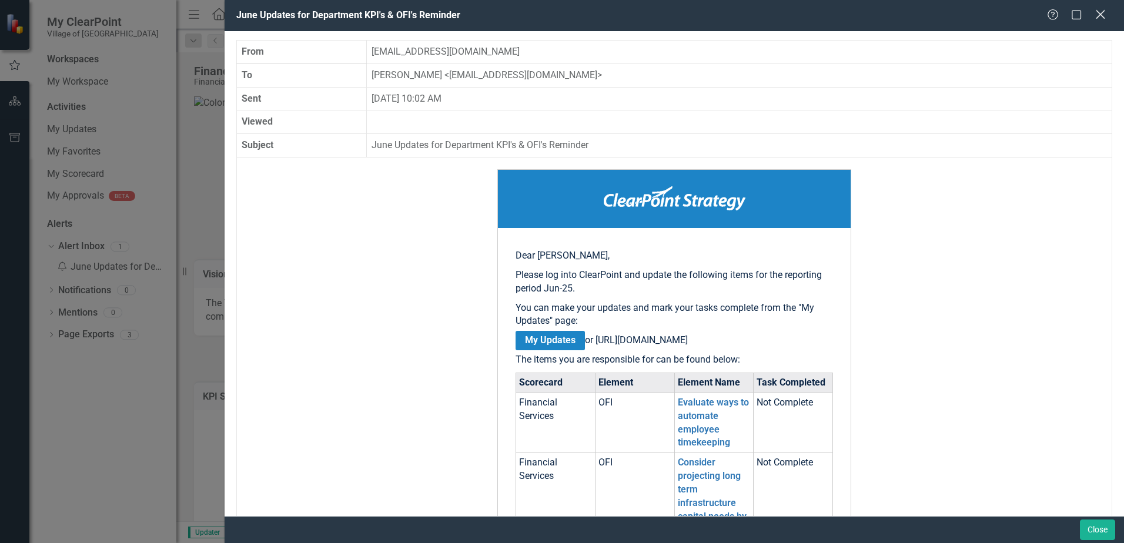
click at [1102, 9] on icon "Close" at bounding box center [1100, 14] width 15 height 11
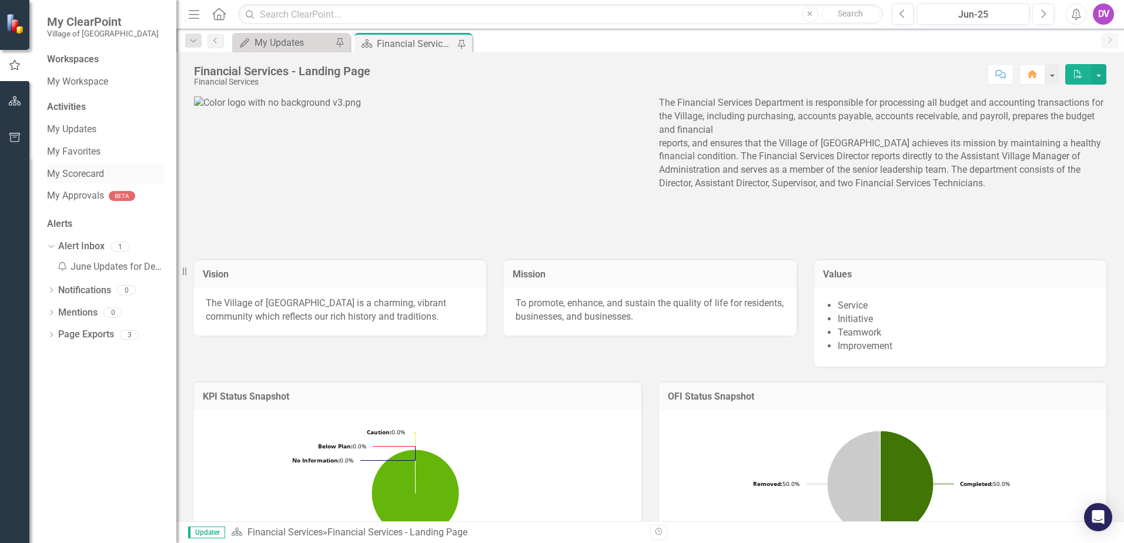
click at [72, 170] on link "My Scorecard" at bounding box center [106, 175] width 118 height 14
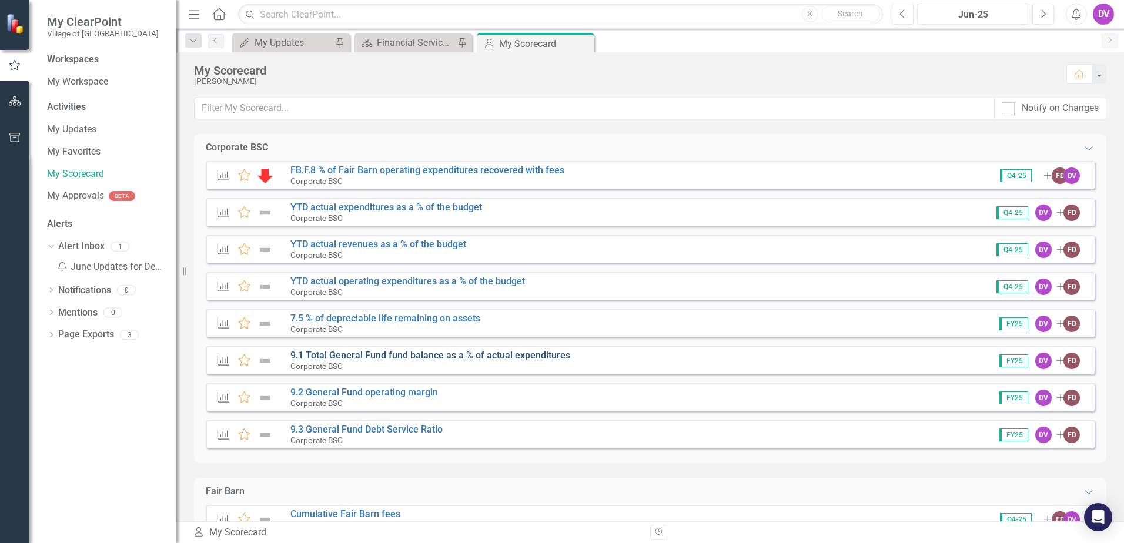
click at [395, 357] on link "9.1 Total General Fund fund balance as a % of actual expenditures" at bounding box center [430, 355] width 280 height 11
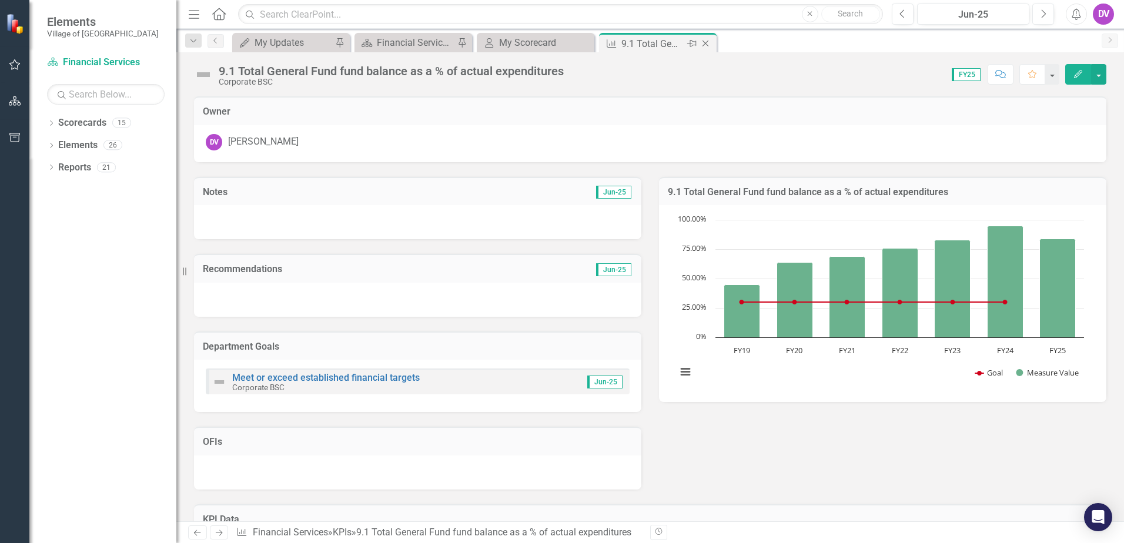
click at [704, 43] on icon "Close" at bounding box center [706, 43] width 12 height 9
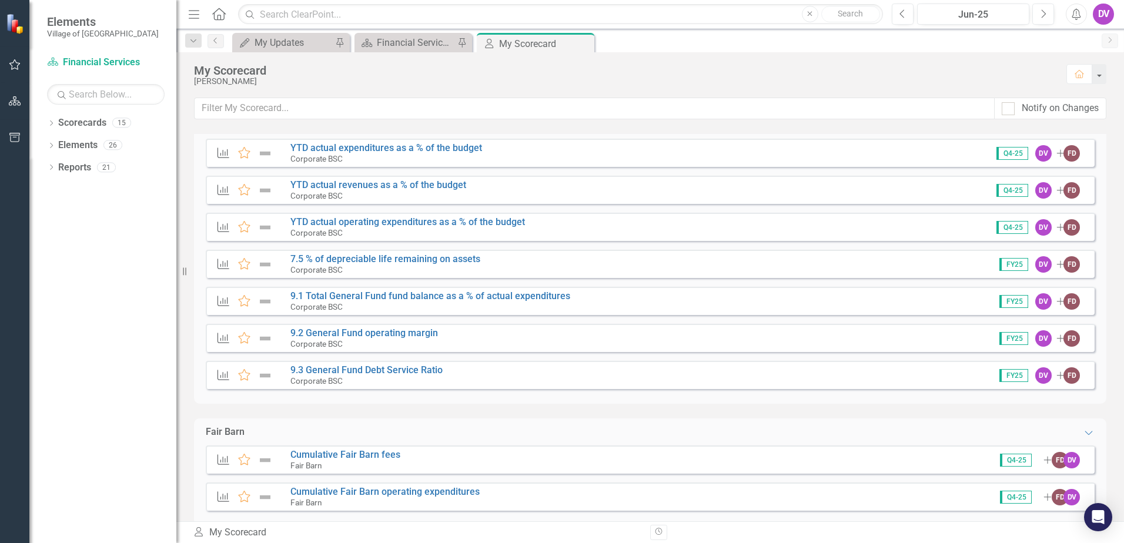
scroll to position [59, 0]
click at [371, 333] on link "9.2 General Fund operating margin" at bounding box center [364, 333] width 148 height 11
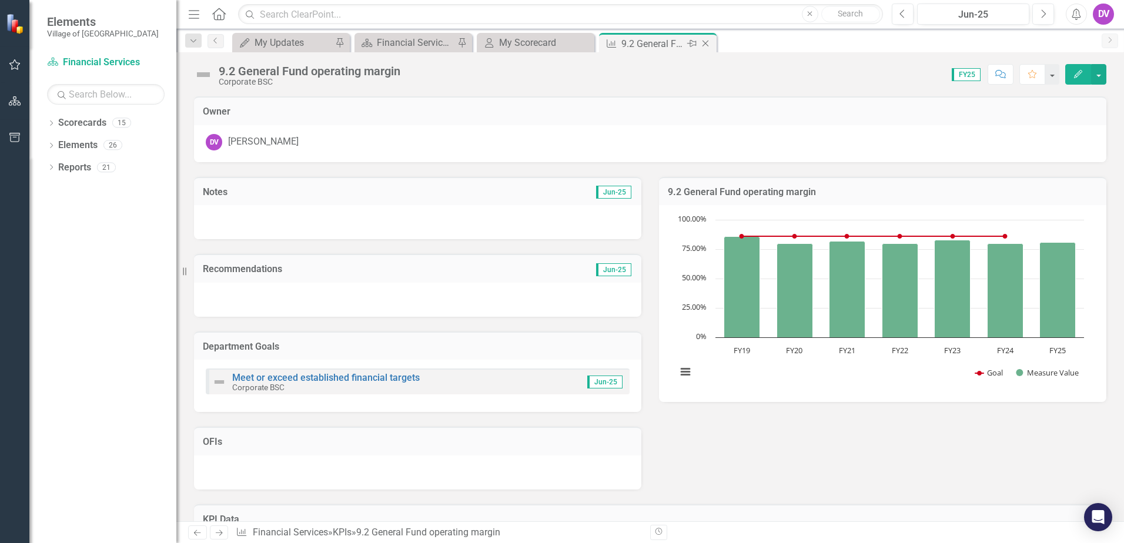
click at [708, 41] on icon "Close" at bounding box center [706, 43] width 12 height 9
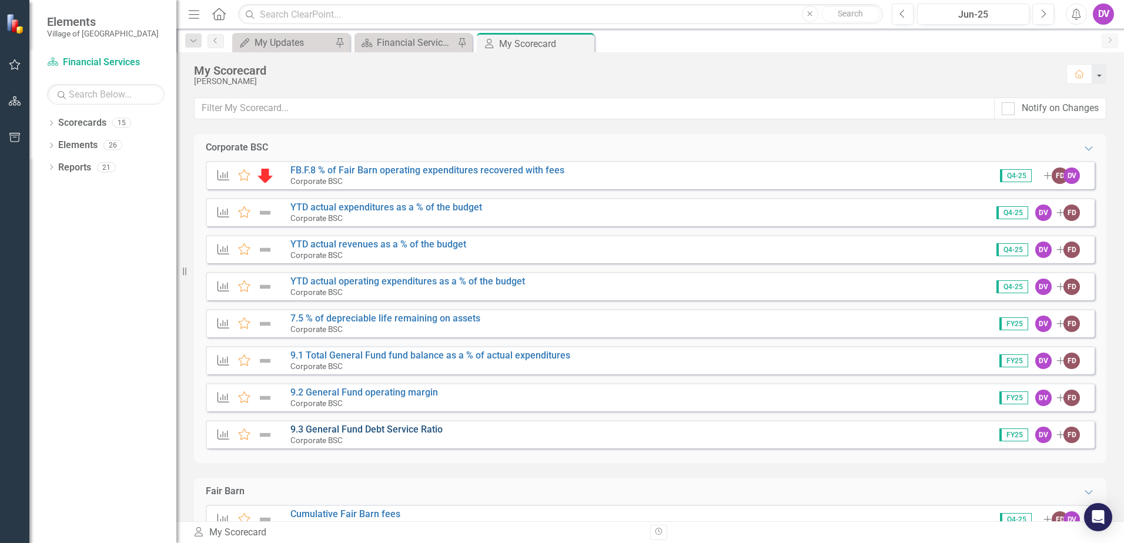
click at [381, 431] on link "9.3 General Fund Debt Service Ratio" at bounding box center [366, 429] width 152 height 11
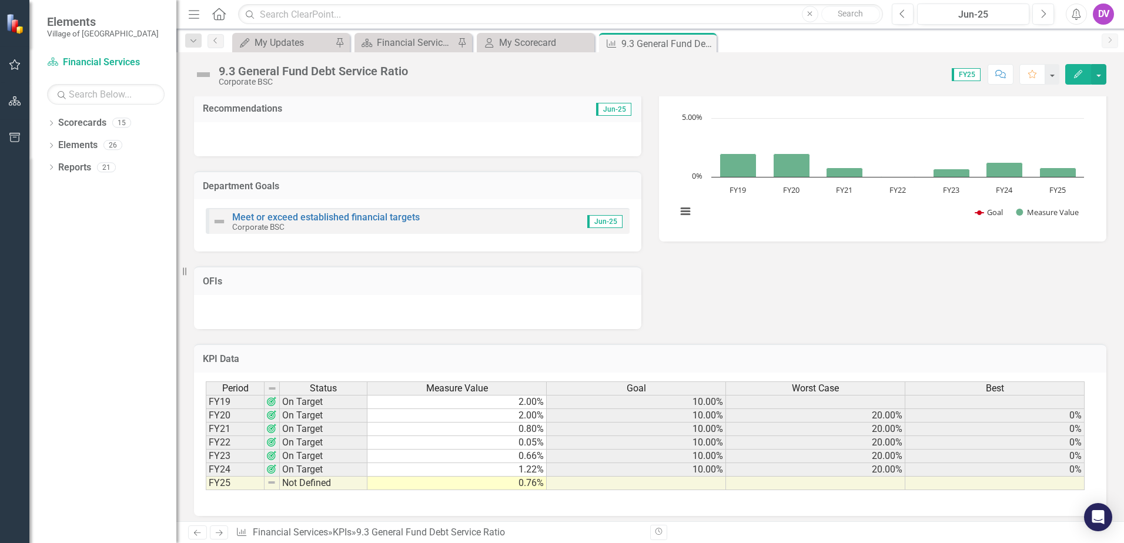
scroll to position [167, 0]
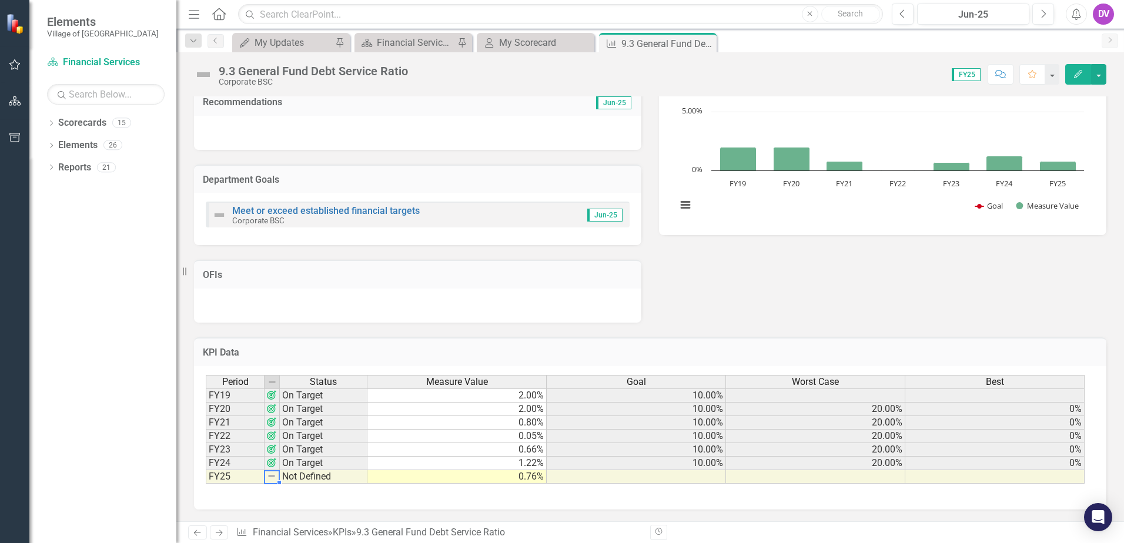
click at [274, 477] on img at bounding box center [271, 476] width 9 height 9
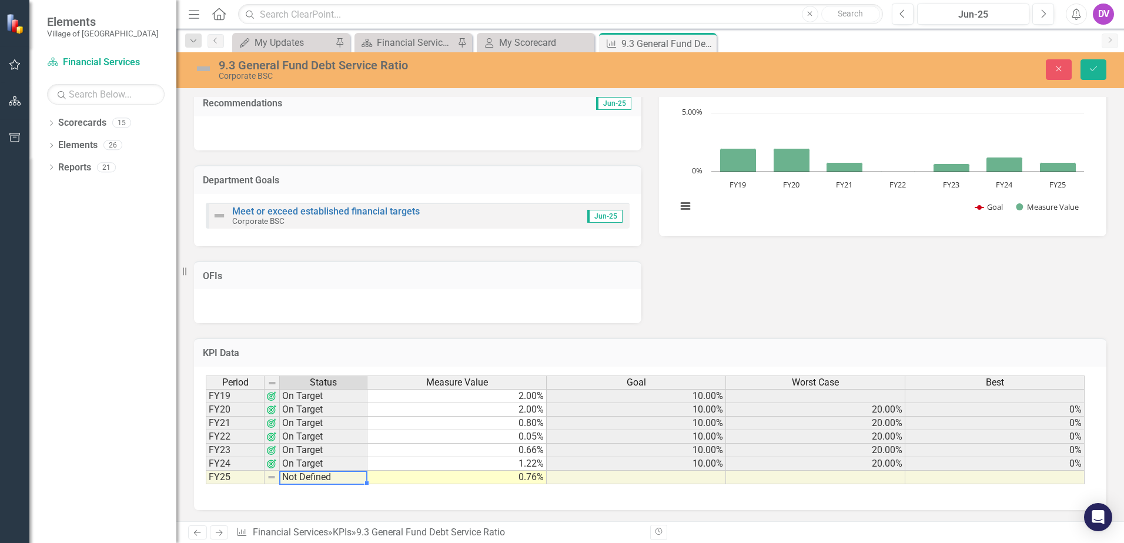
click at [303, 478] on td "Not Defined" at bounding box center [324, 478] width 88 height 14
click at [322, 478] on td "Not Defined" at bounding box center [324, 478] width 88 height 14
drag, startPoint x: 1098, startPoint y: 64, endPoint x: 792, endPoint y: 219, distance: 343.2
click at [1098, 65] on button "Save" at bounding box center [1094, 69] width 26 height 21
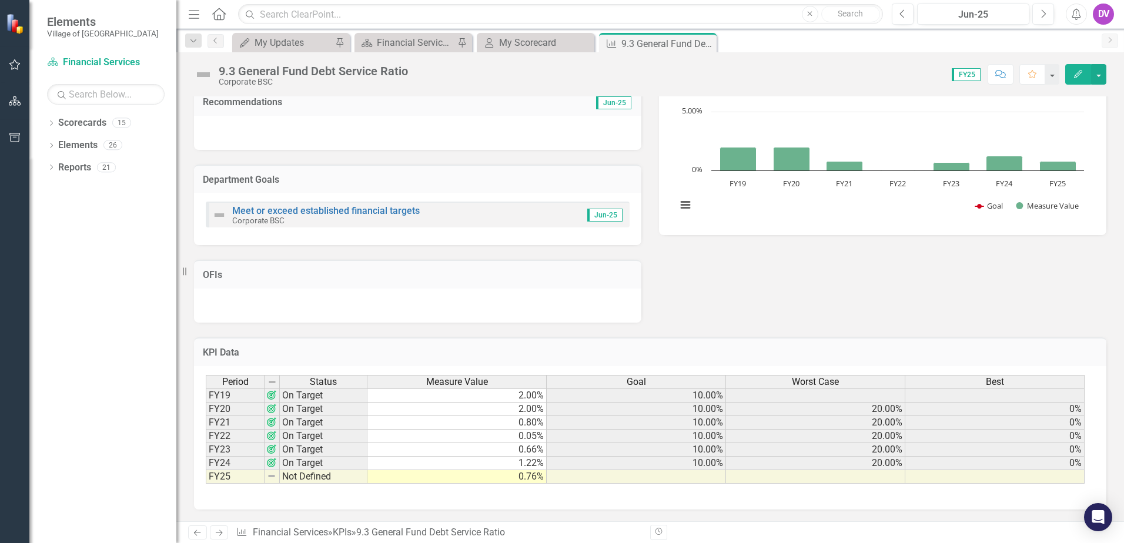
click at [313, 474] on td "Not Defined" at bounding box center [324, 477] width 88 height 14
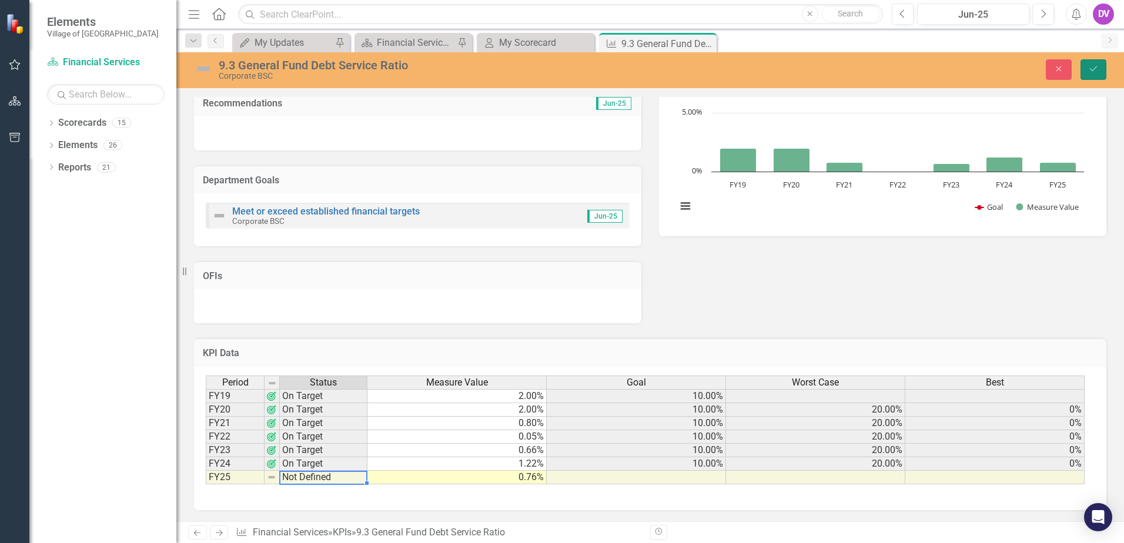
click at [1096, 69] on icon "Save" at bounding box center [1093, 69] width 11 height 8
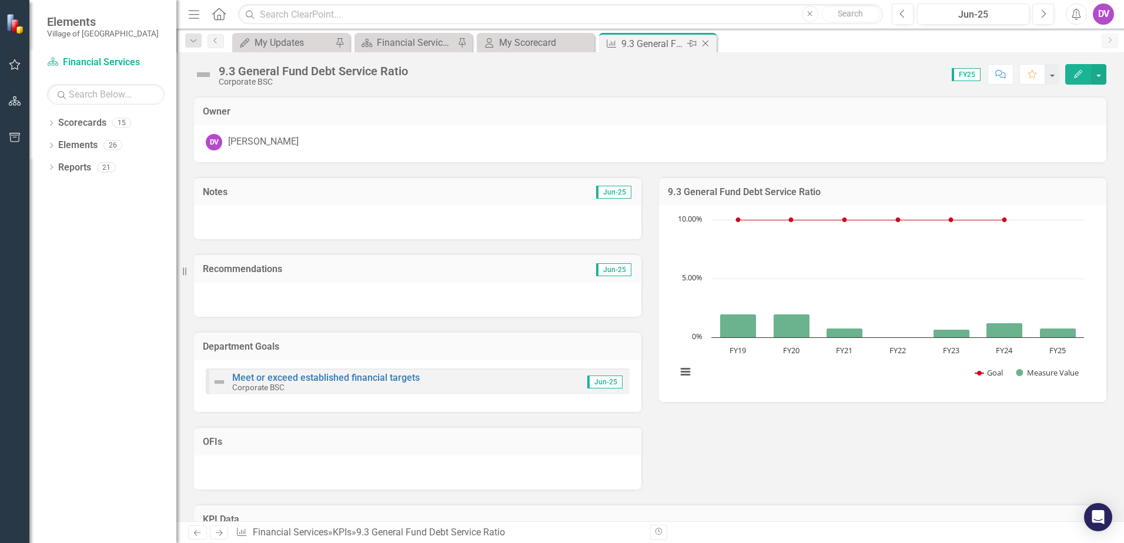
click at [707, 45] on icon at bounding box center [706, 44] width 6 height 6
